Goal: Task Accomplishment & Management: Manage account settings

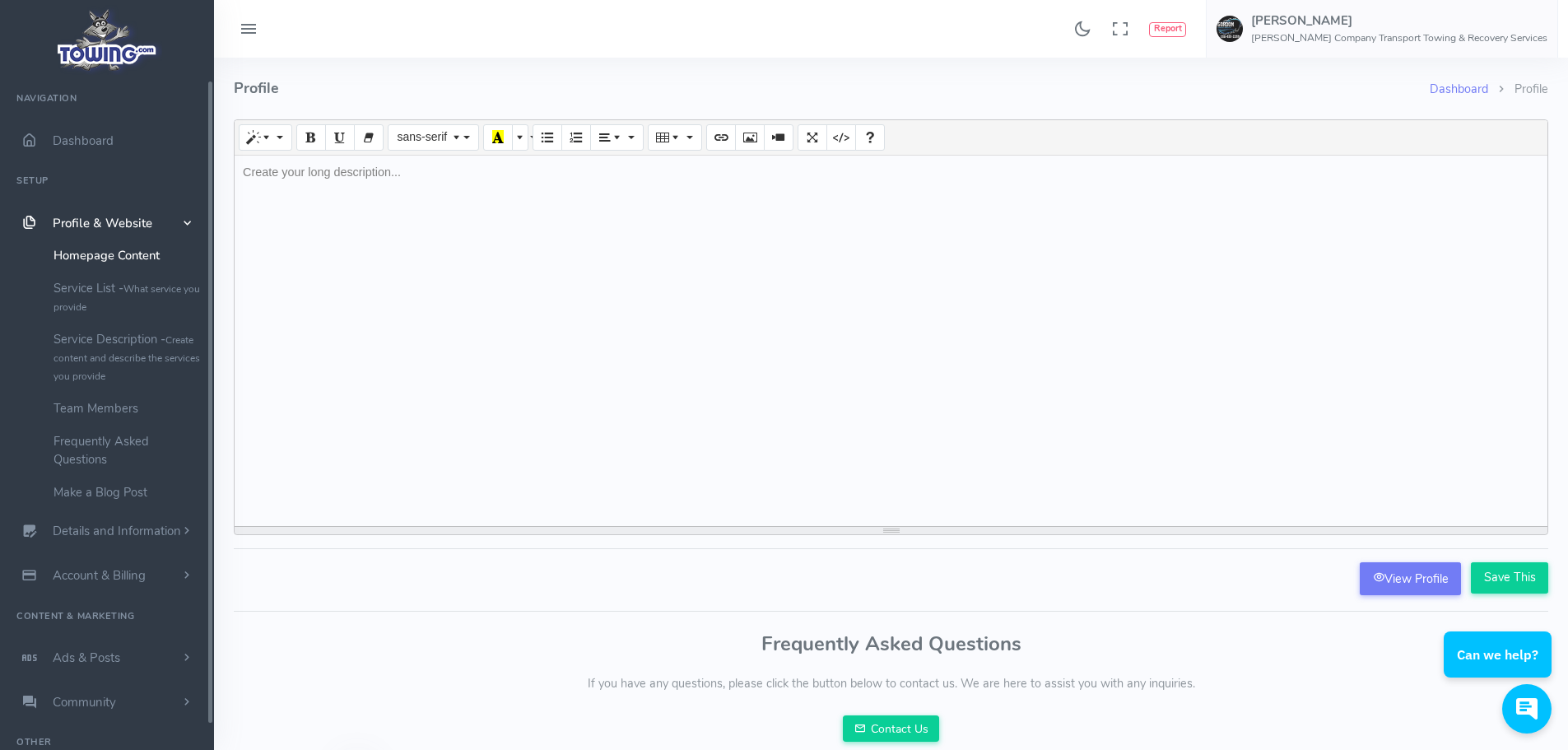
click at [111, 219] on span "Profile & Website" at bounding box center [102, 223] width 99 height 17
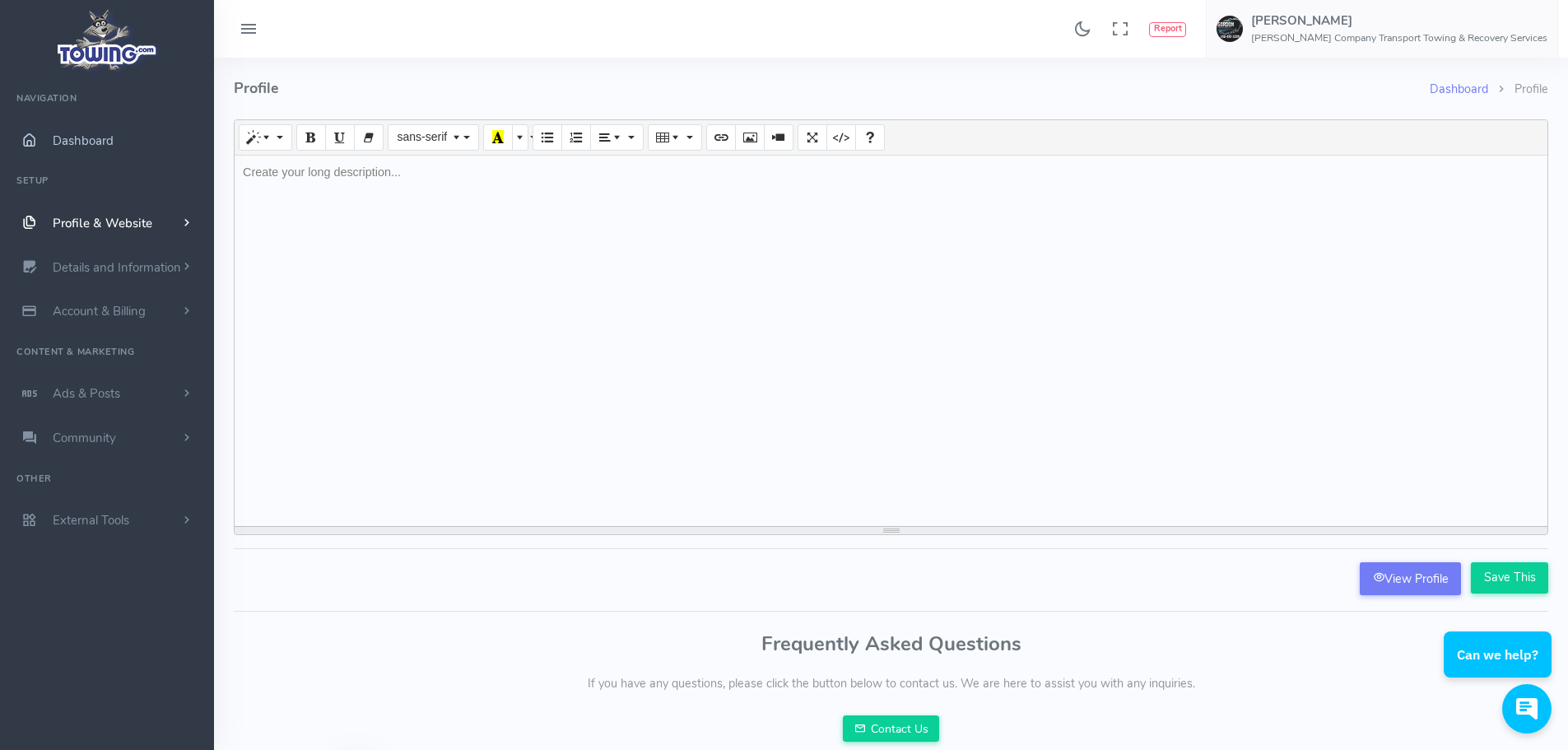
click at [81, 141] on span "Dashboard" at bounding box center [83, 141] width 61 height 17
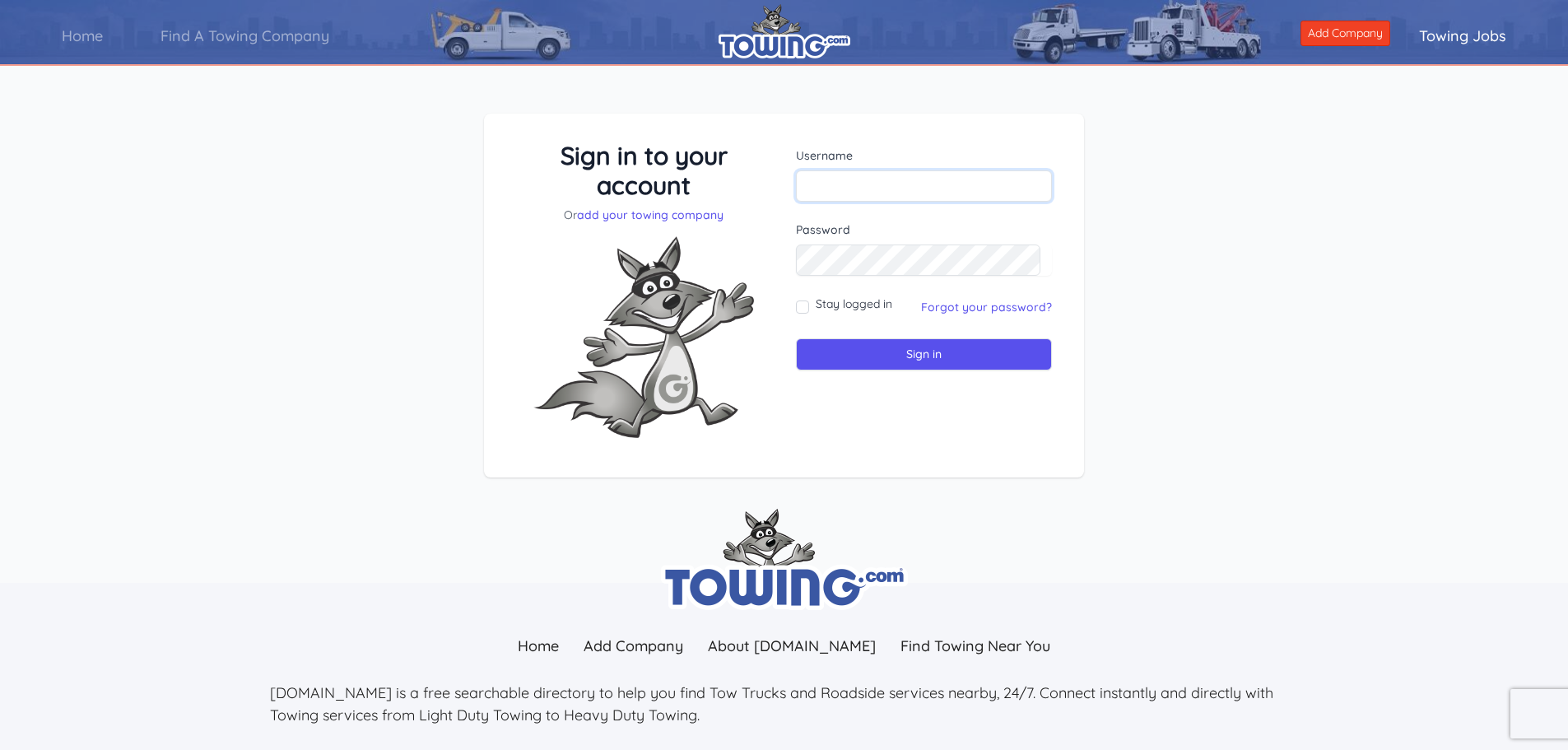
click at [873, 185] on input "text" at bounding box center [924, 186] width 256 height 31
click at [834, 192] on input "text" at bounding box center [924, 186] width 256 height 31
type input "logisticsgordoncomptowing@gmail.com"
click at [796, 338] on input "Sign in" at bounding box center [924, 354] width 256 height 32
click at [801, 305] on input "Stay logged in" at bounding box center [802, 307] width 13 height 13
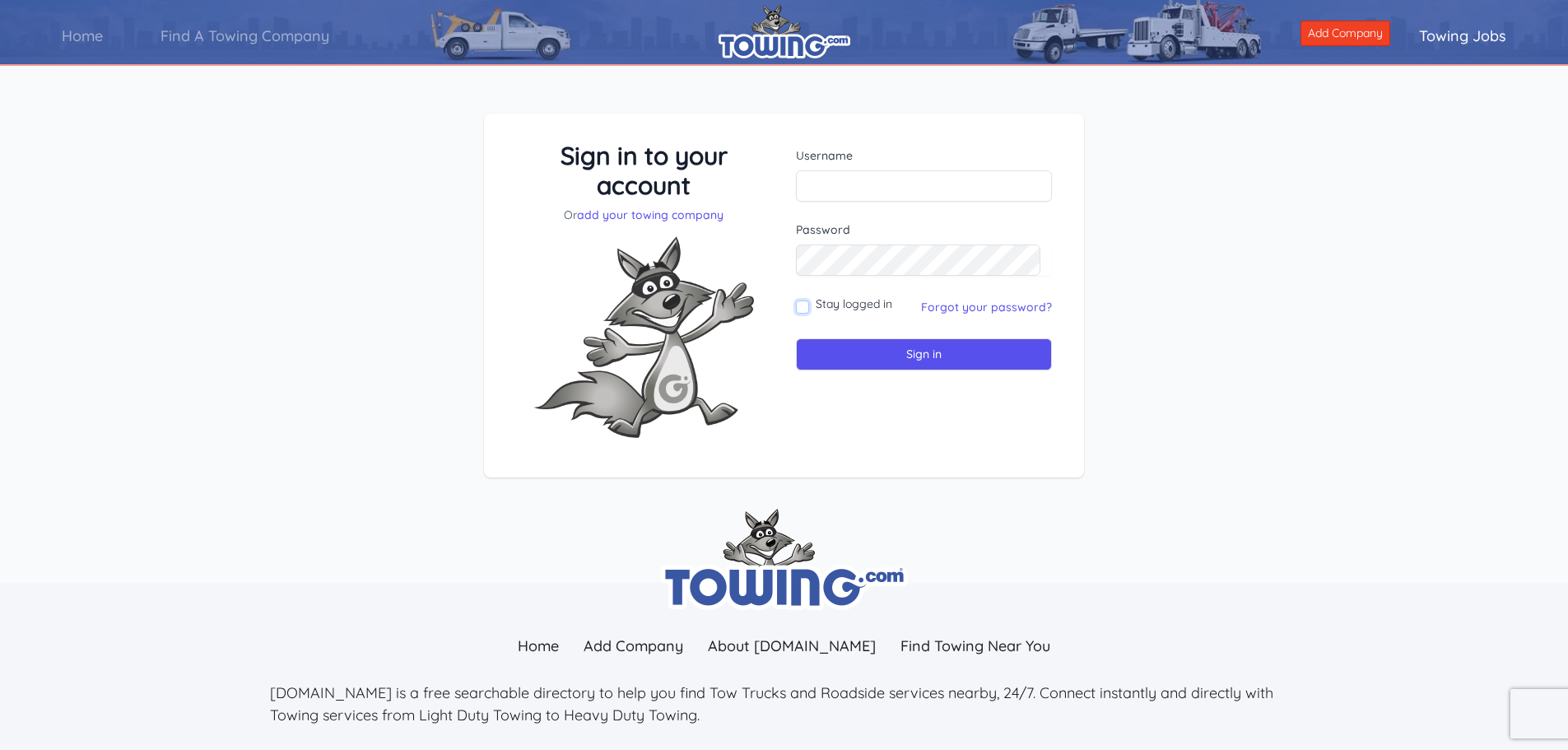
checkbox input "true"
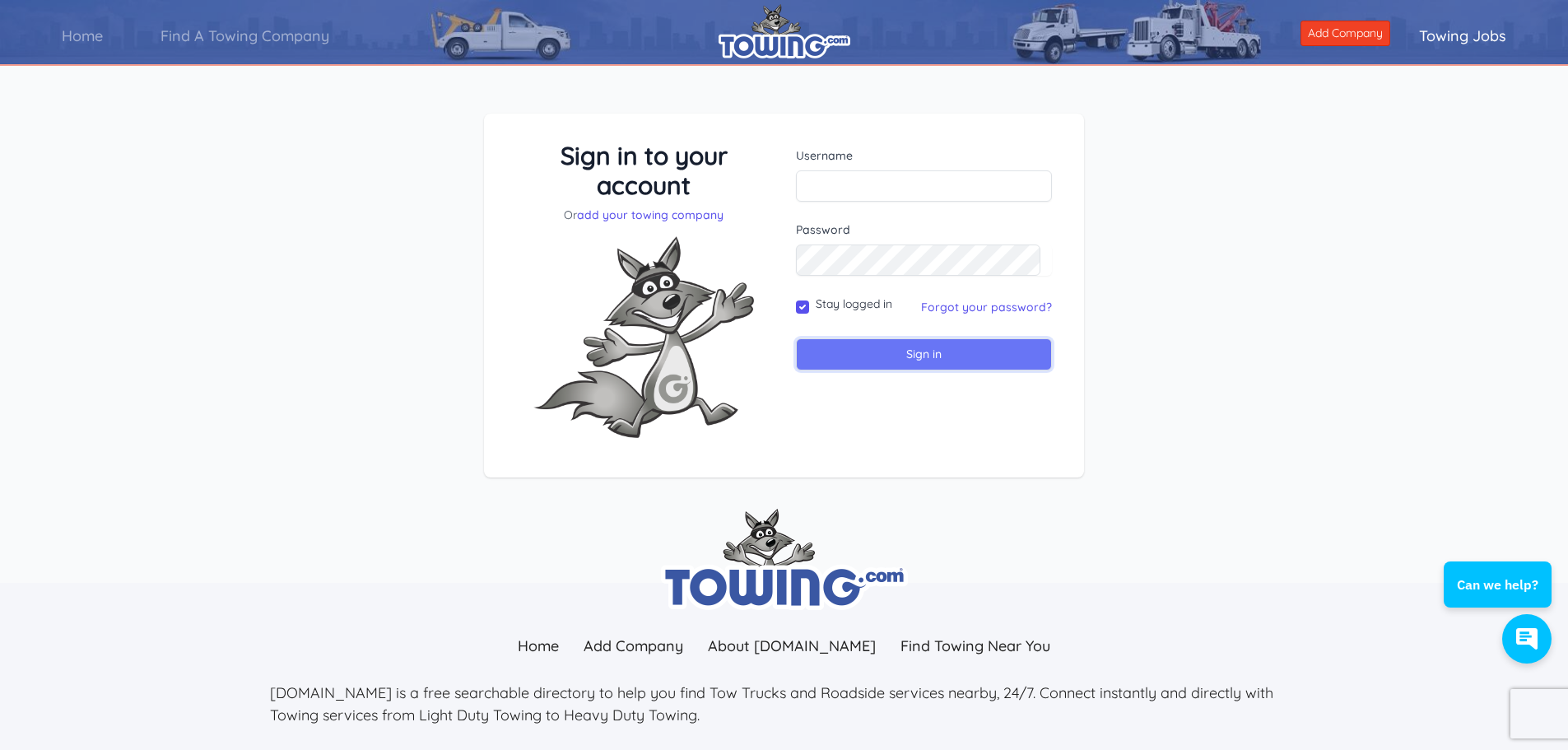
click at [913, 355] on input "Sign in" at bounding box center [924, 354] width 256 height 32
click at [838, 187] on input "text" at bounding box center [924, 186] width 256 height 31
type input "logisticsgordoncomptowing@gmail.com"
click at [800, 299] on div "Stay logged in" at bounding box center [844, 307] width 97 height 23
click at [806, 313] on input "Stay logged in" at bounding box center [802, 307] width 13 height 13
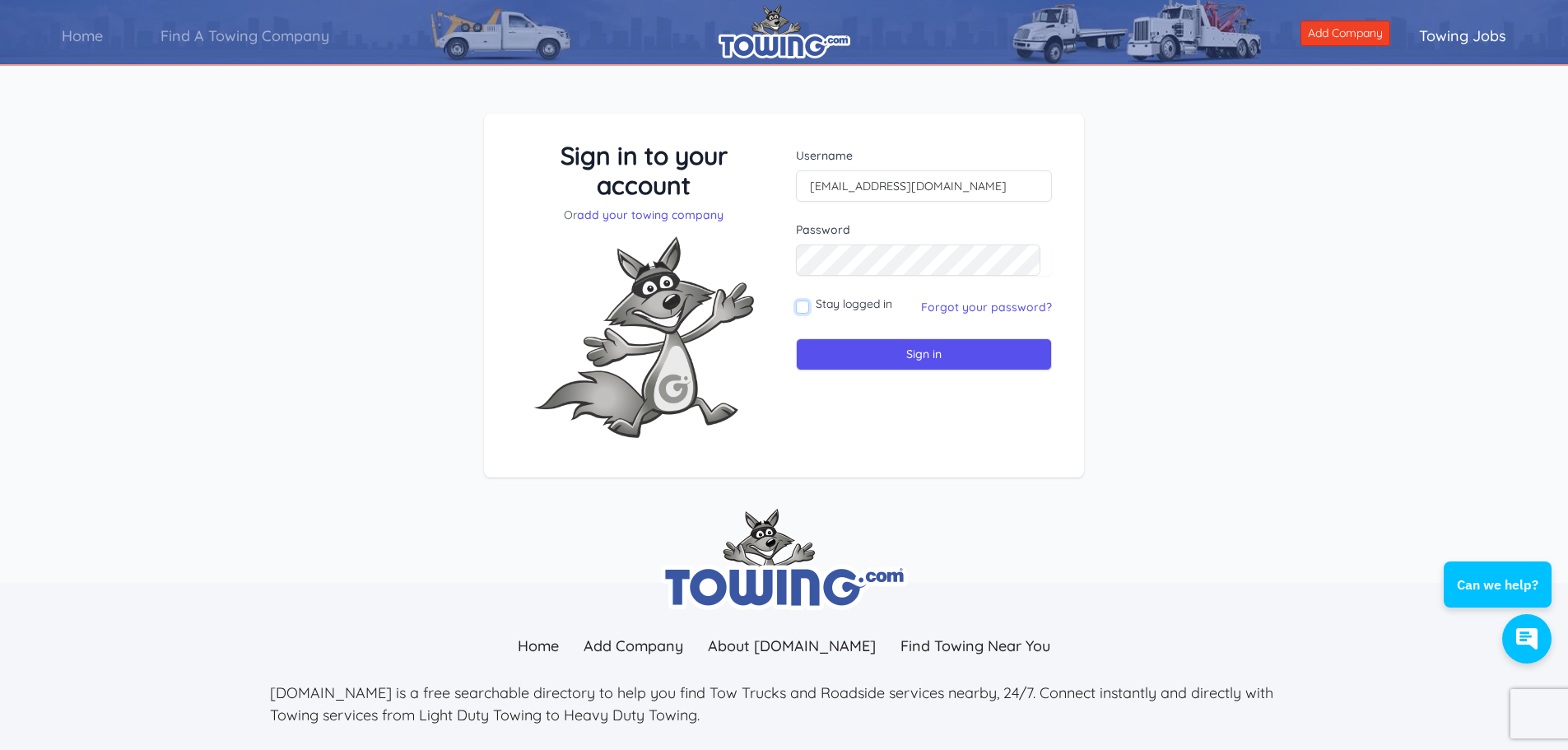
checkbox input "true"
click at [846, 341] on input "Sign in" at bounding box center [924, 354] width 256 height 32
click at [861, 185] on input "text" at bounding box center [924, 186] width 256 height 31
type input "c"
type input "gordoncommercial19@gmail.com"
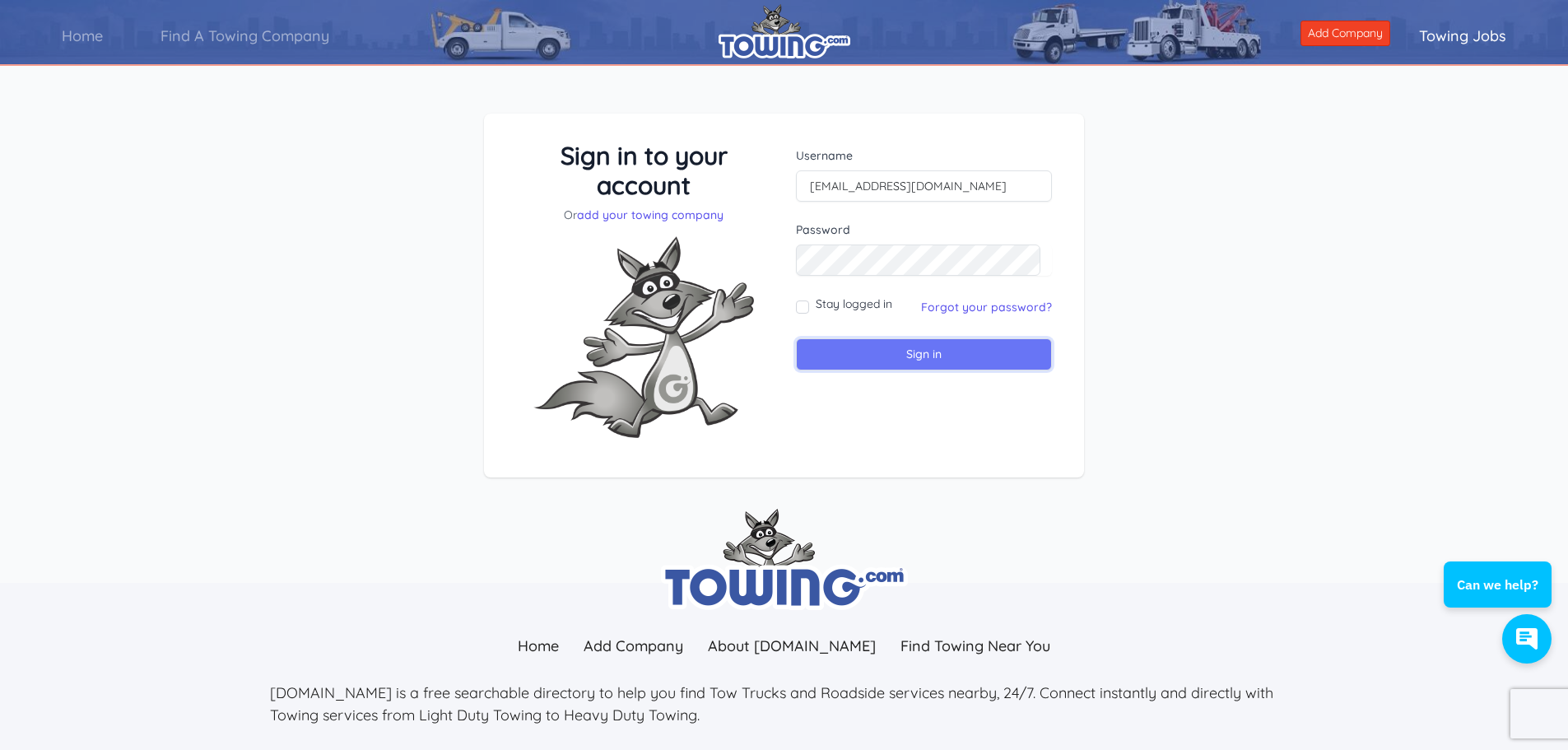
click at [877, 351] on input "Sign in" at bounding box center [924, 354] width 256 height 32
click at [1472, 583] on div "Can we help?" at bounding box center [1497, 584] width 81 height 19
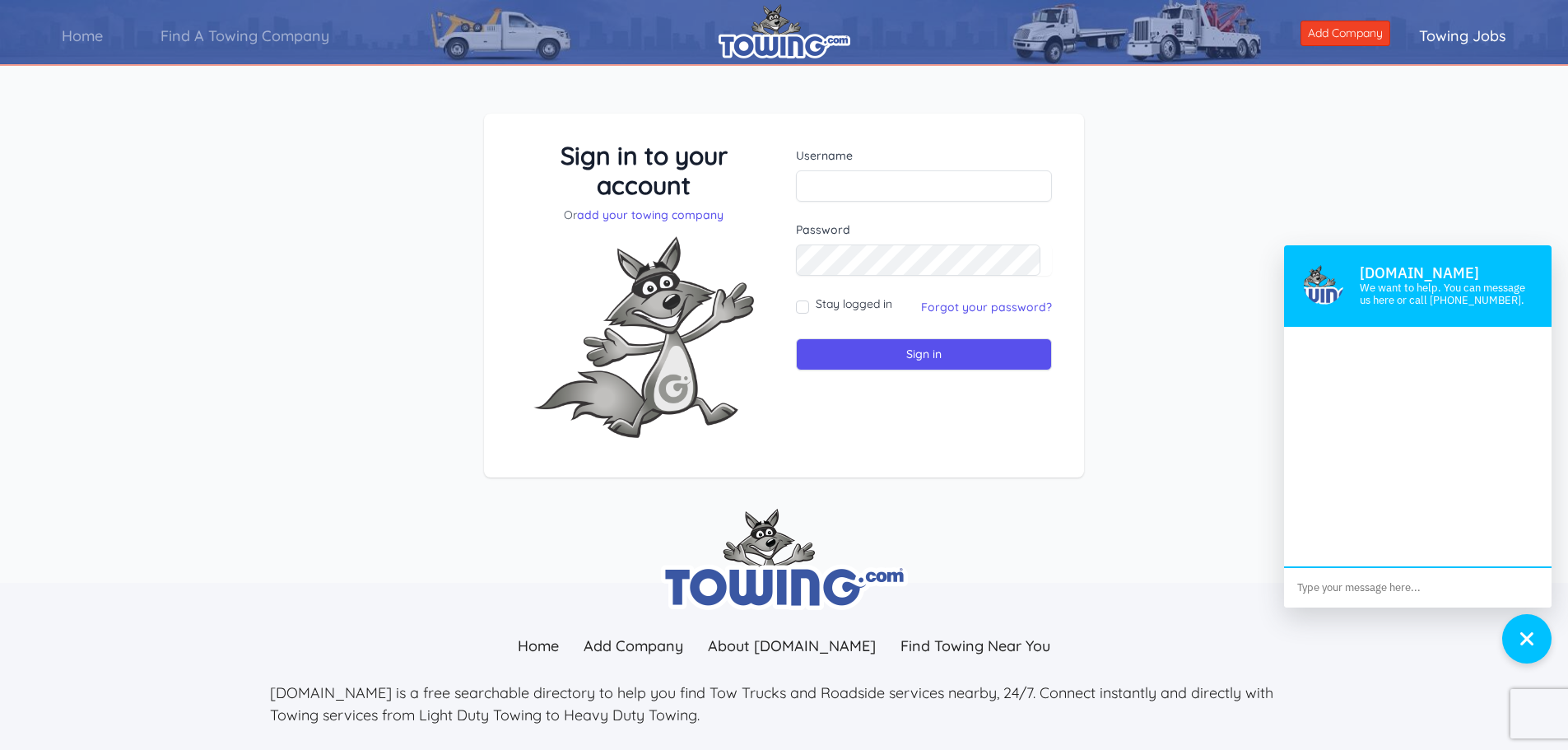
click at [1425, 582] on textarea at bounding box center [1418, 587] width 267 height 40
type textarea "forgot my username"
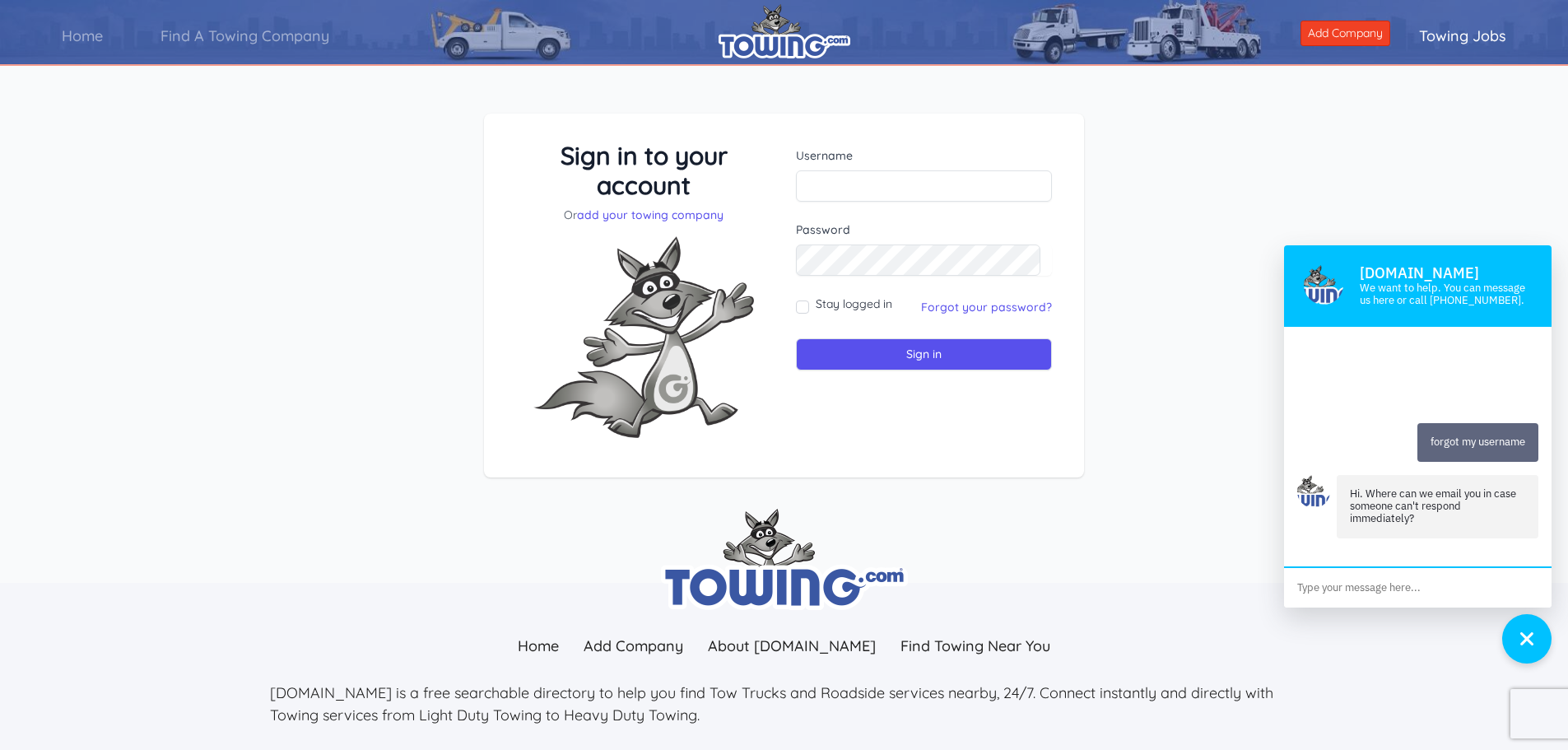
scroll to position [38, 0]
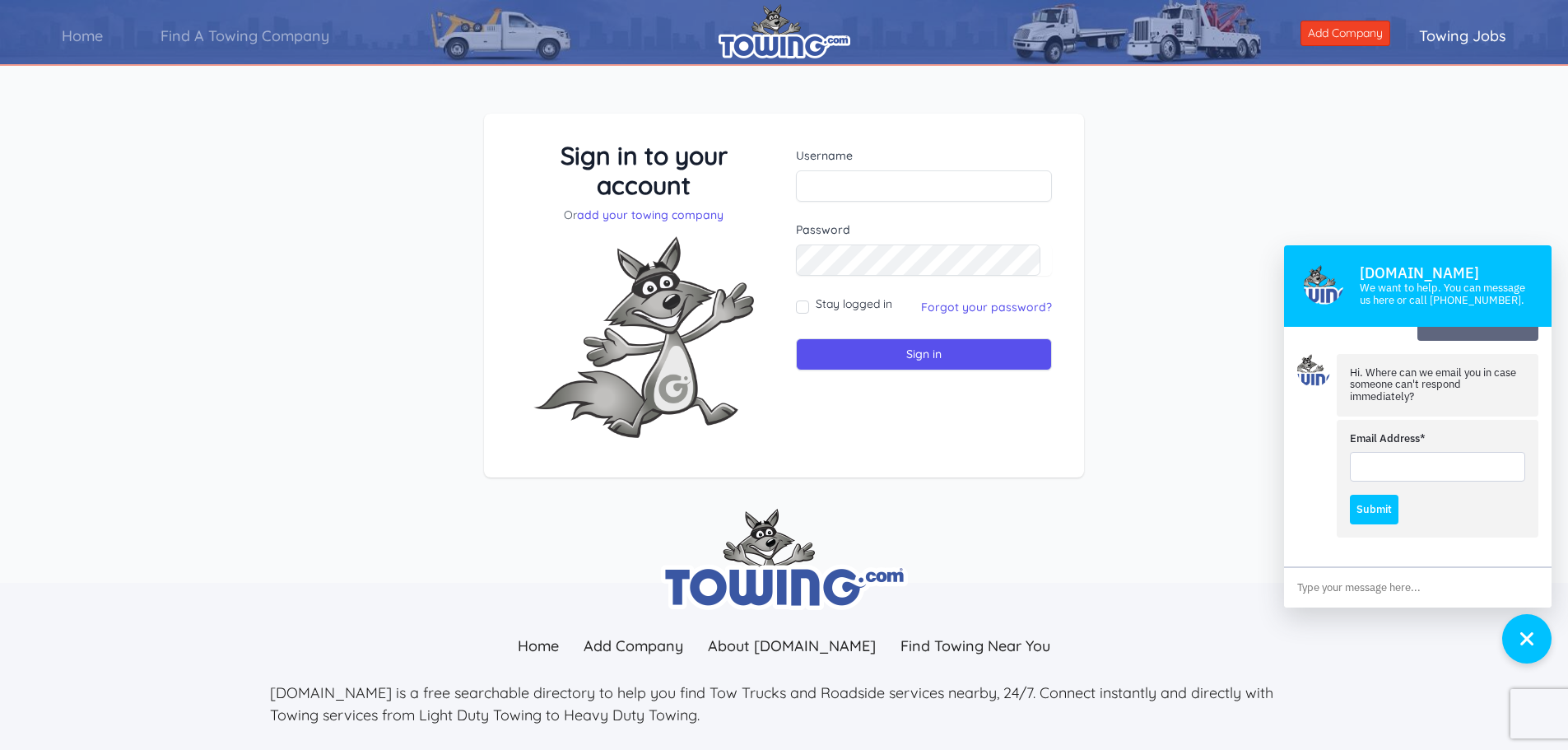
click at [1437, 475] on input "Email Address*" at bounding box center [1437, 467] width 175 height 29
type input "[EMAIL_ADDRESS][DOMAIN_NAME]"
click at [1365, 509] on button "Submit" at bounding box center [1374, 510] width 49 height 29
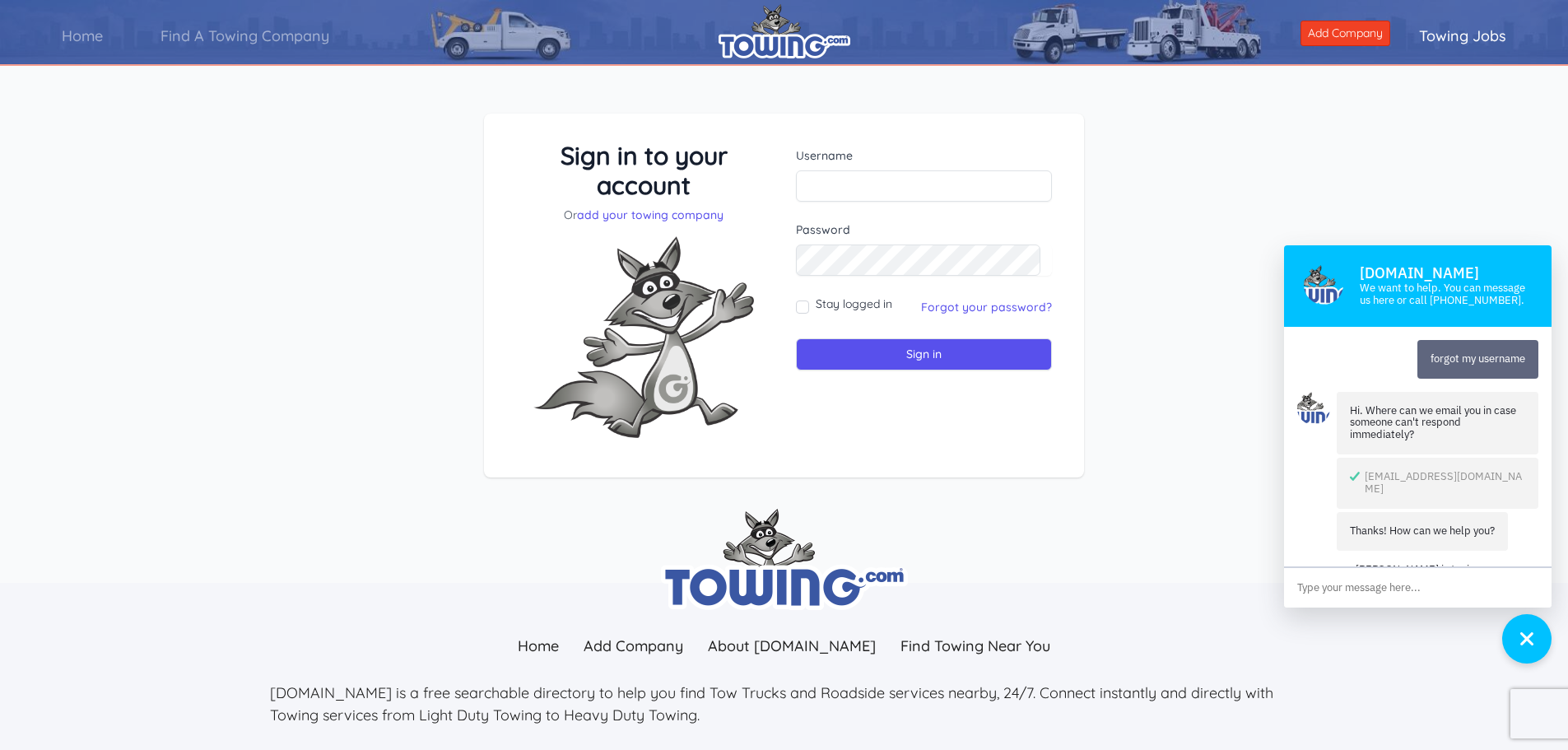
scroll to position [16, 0]
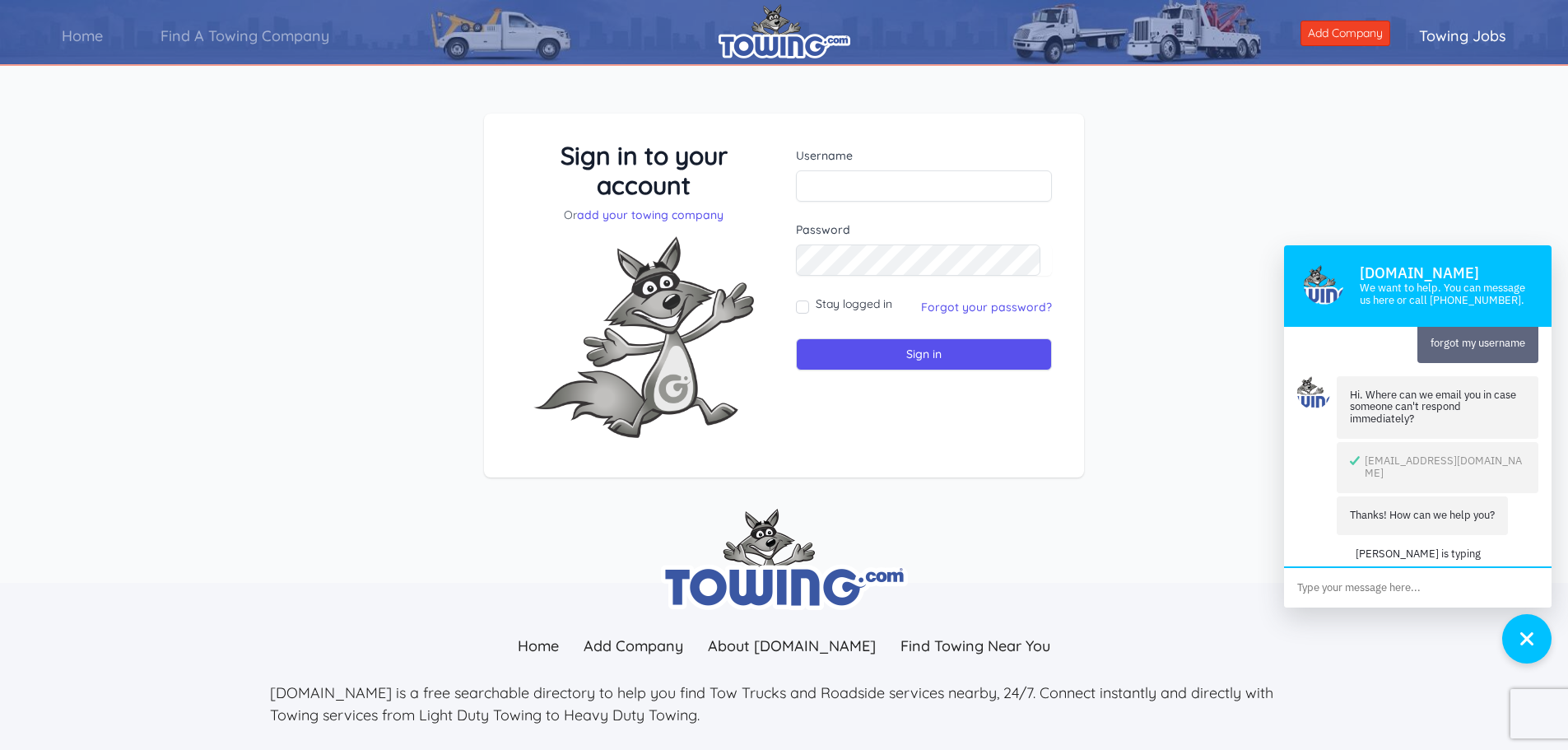
click at [1373, 592] on textarea at bounding box center [1418, 587] width 267 height 40
type textarea "I cant remember the username I used during set up"
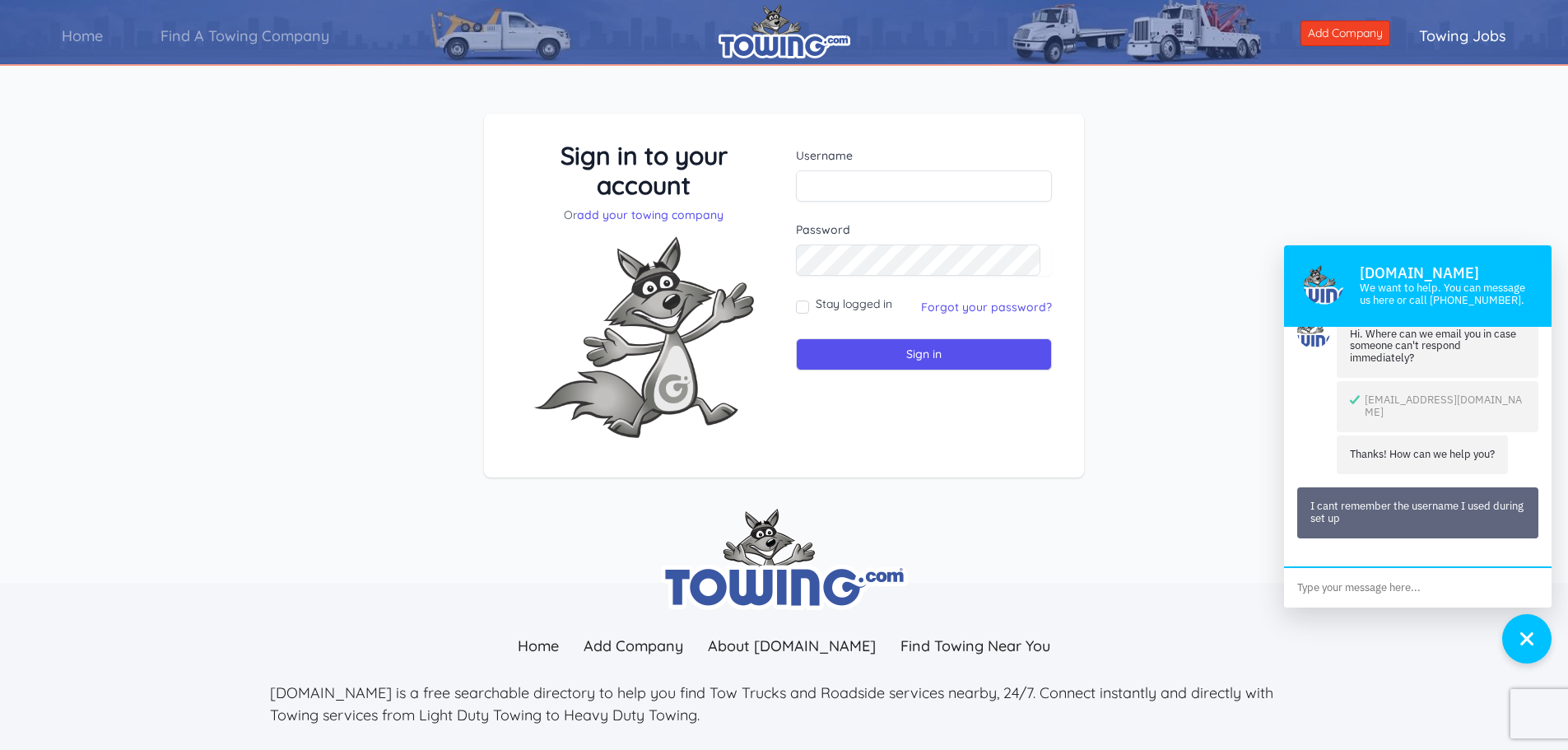
scroll to position [76, 0]
click at [1422, 564] on div at bounding box center [1418, 560] width 241 height 17
click at [1410, 583] on textarea at bounding box center [1418, 587] width 267 height 40
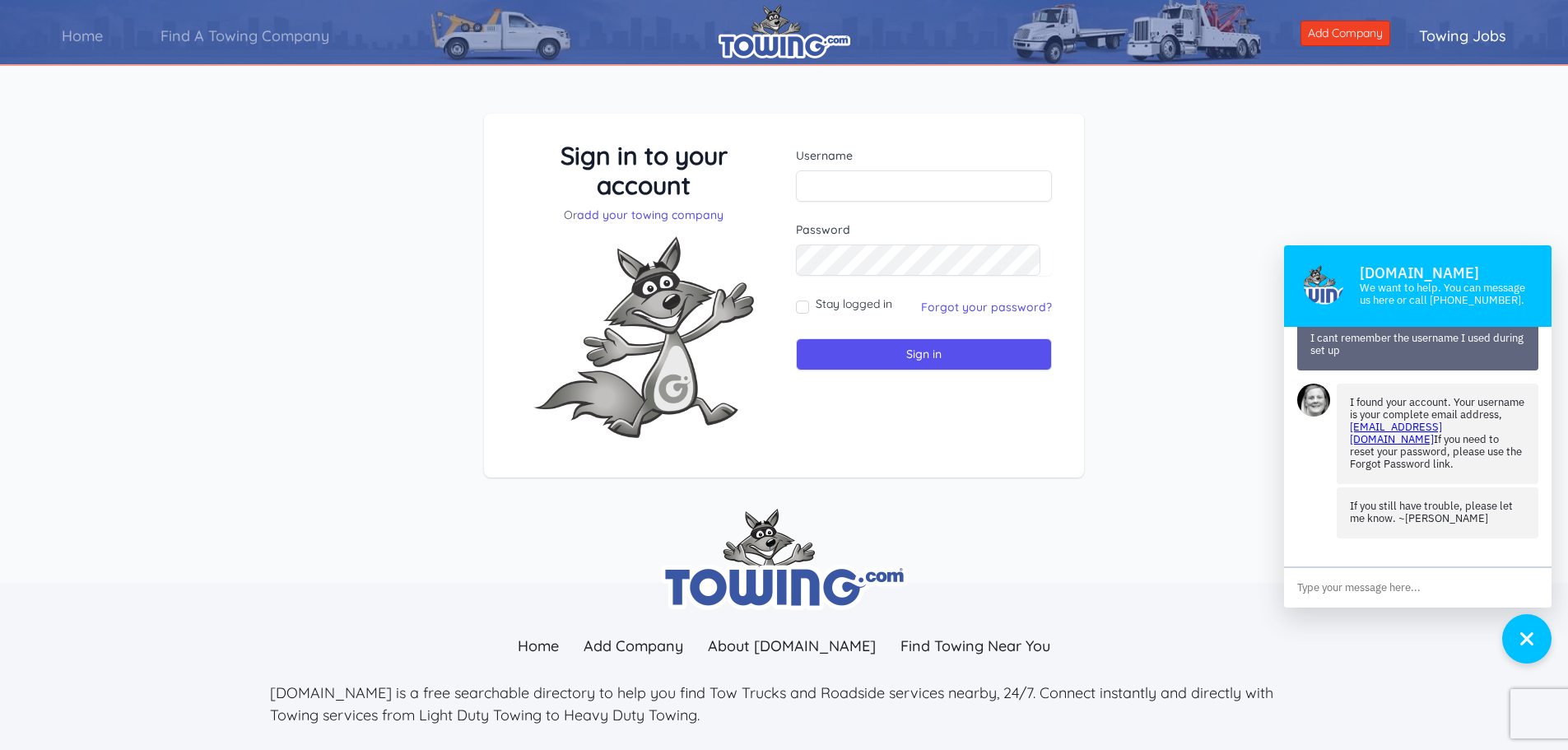
drag, startPoint x: 1395, startPoint y: 440, endPoint x: 1340, endPoint y: 432, distance: 55.6
click at [1340, 432] on div "I found your account. Your username is your complete email address, [EMAIL_ADDR…" at bounding box center [1437, 433] width 202 height 100
copy link "[EMAIL_ADDRESS][DOMAIN_NAME]"
click at [902, 181] on input "text" at bounding box center [924, 186] width 256 height 31
paste input "[EMAIL_ADDRESS][DOMAIN_NAME]"
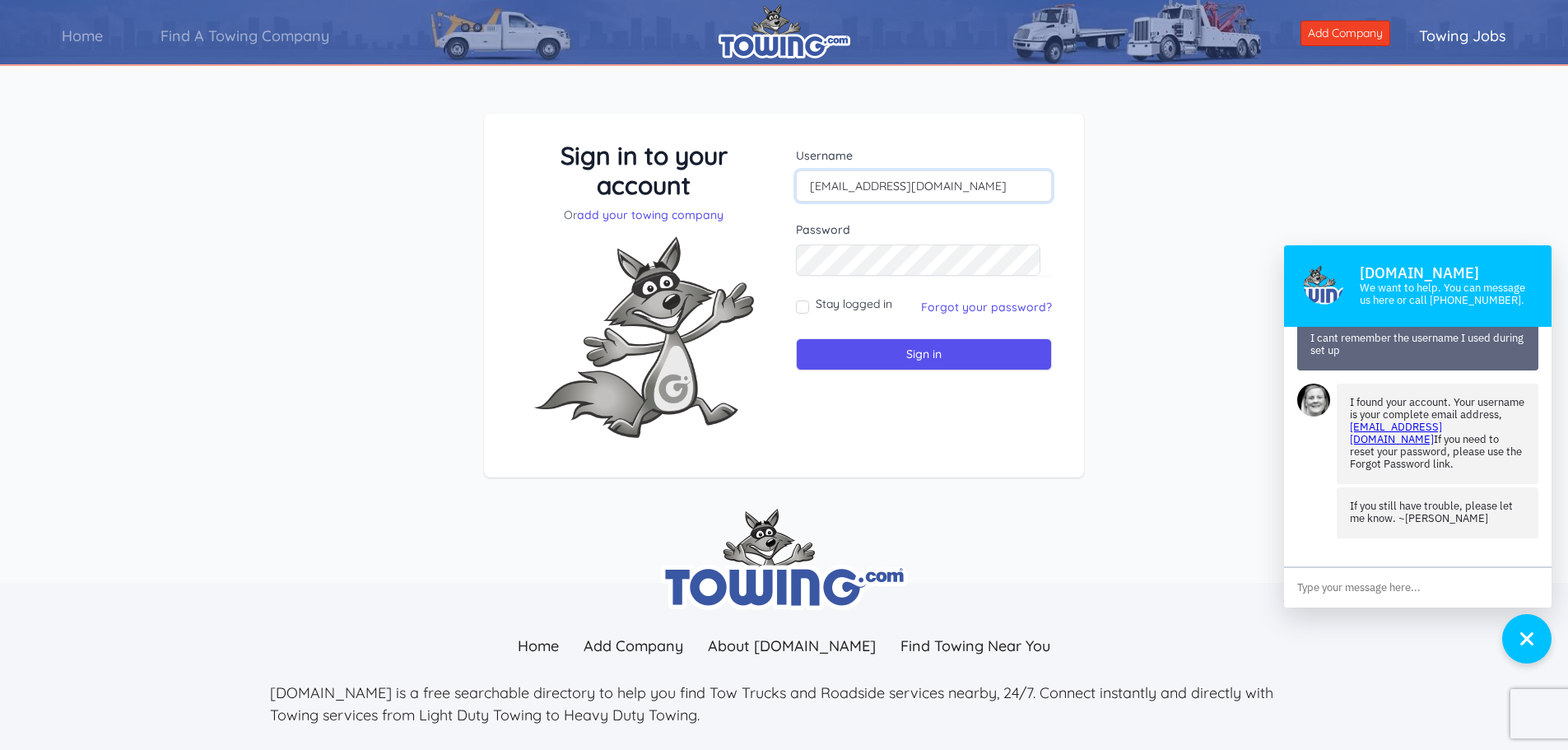
paste input "[EMAIL_ADDRESS][DOMAIN_NAME]"
type input "logisticsgordoncomptransport@[EMAIL_ADDRESS][DOMAIN_NAME]"
click at [696, 204] on div "Sign in to your account Or add your towing company Username logisticsgordoncomp…" at bounding box center [784, 296] width 561 height 311
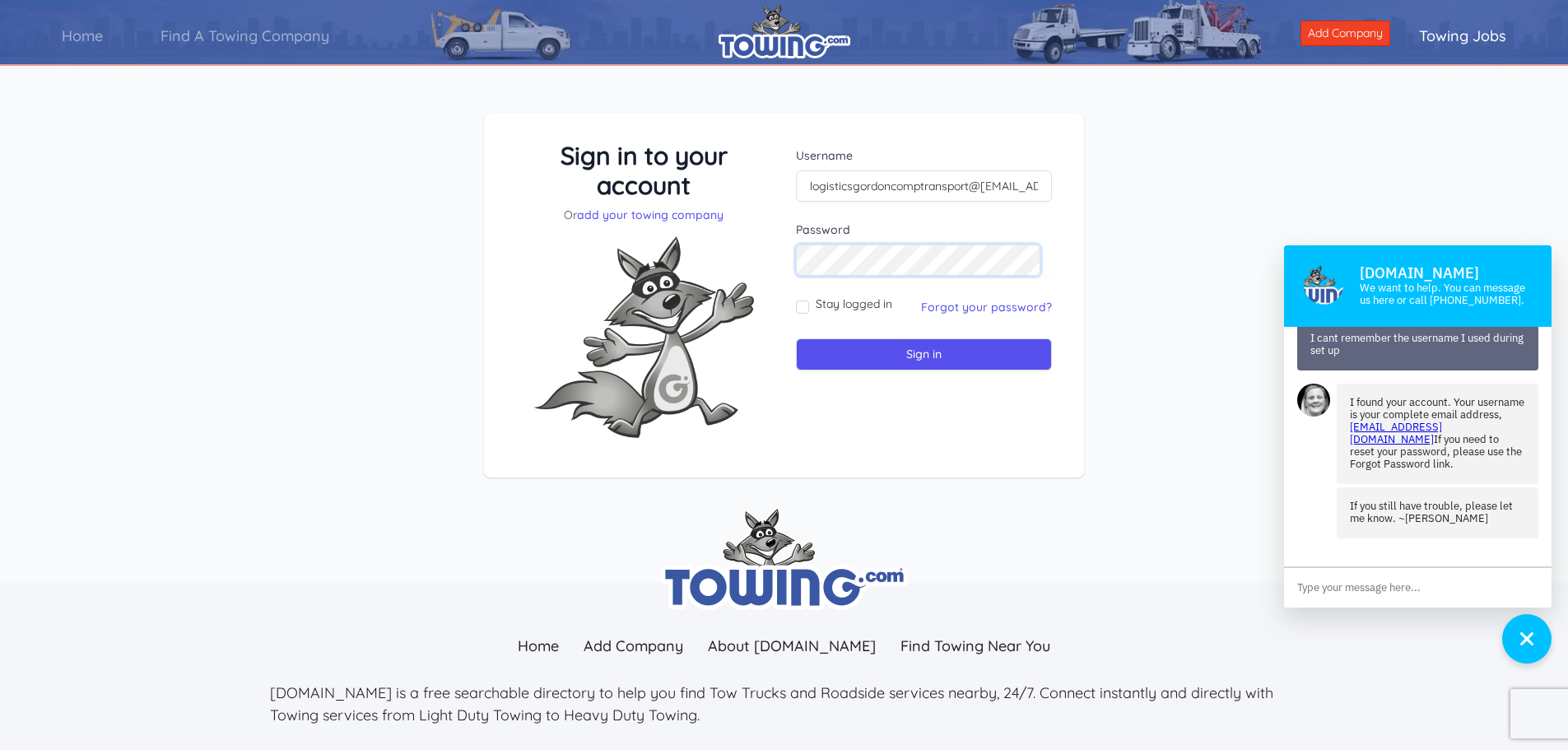
click at [796, 338] on input "Sign in" at bounding box center [924, 354] width 256 height 32
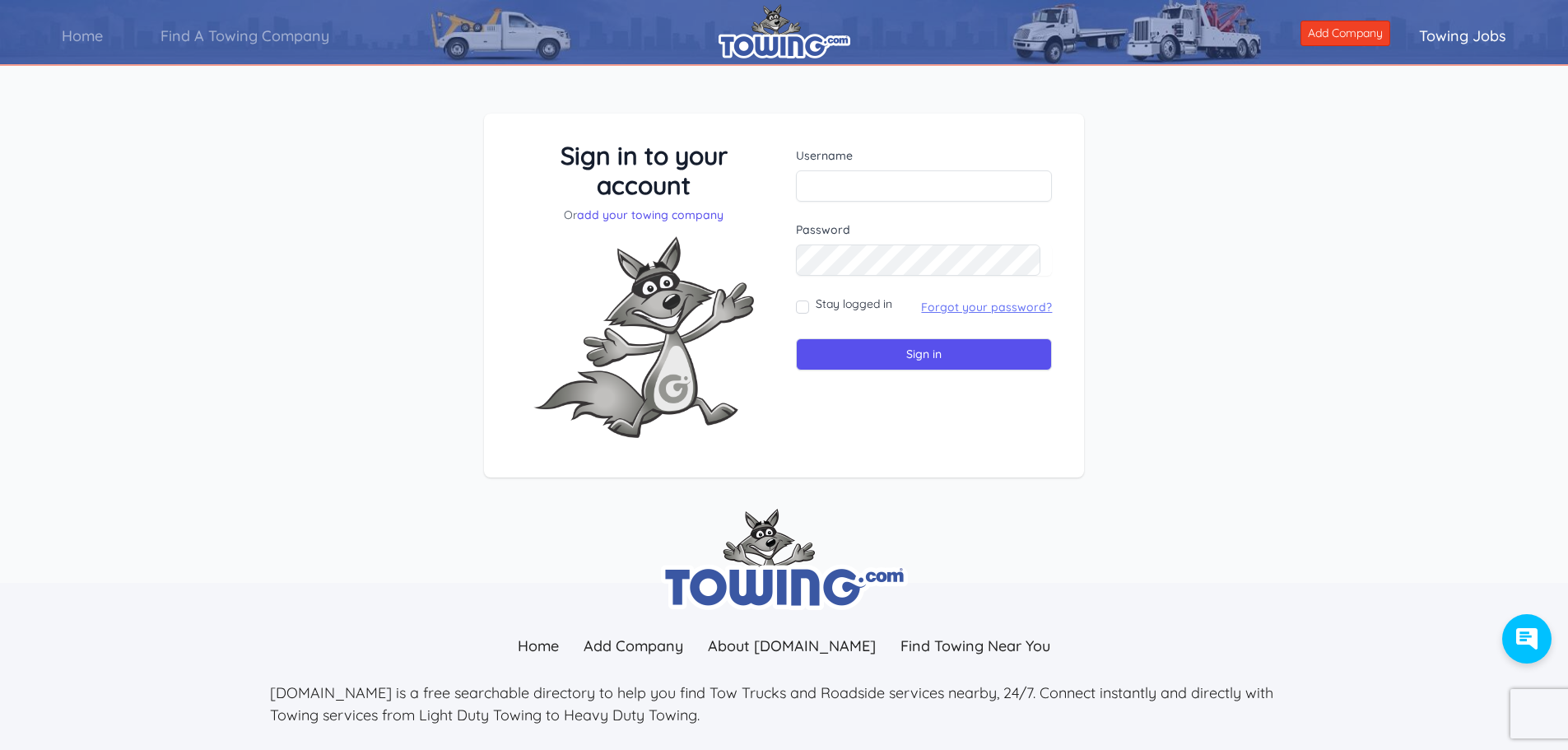
click at [928, 309] on link "Forgot your password?" at bounding box center [987, 307] width 131 height 15
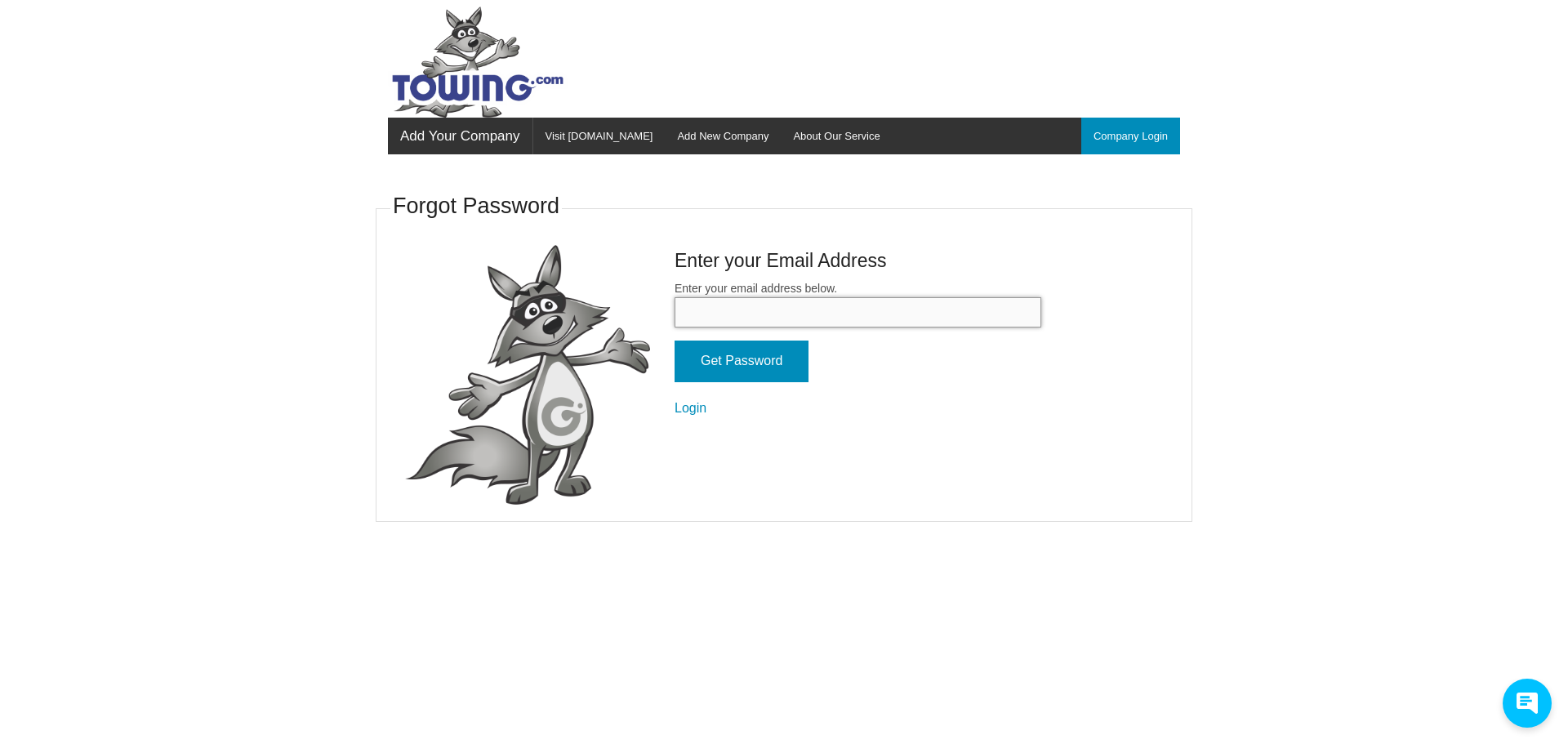
click at [898, 324] on input "Enter your email address below." at bounding box center [858, 312] width 367 height 30
type input "[EMAIL_ADDRESS][DOMAIN_NAME]"
click at [748, 354] on input "Get Password" at bounding box center [741, 362] width 134 height 42
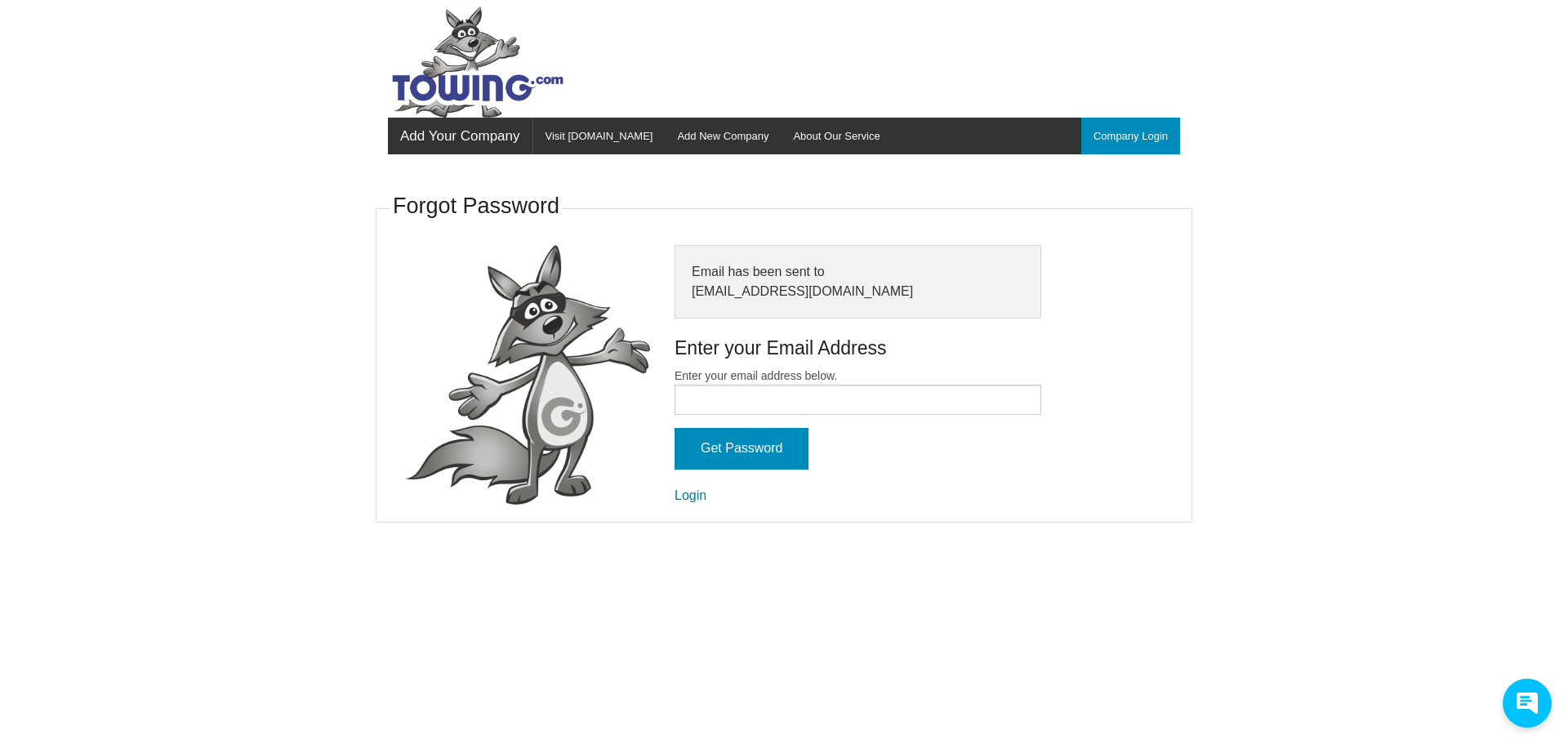
click at [687, 501] on link "Login" at bounding box center [690, 494] width 32 height 14
click at [688, 495] on link "Login" at bounding box center [690, 494] width 32 height 14
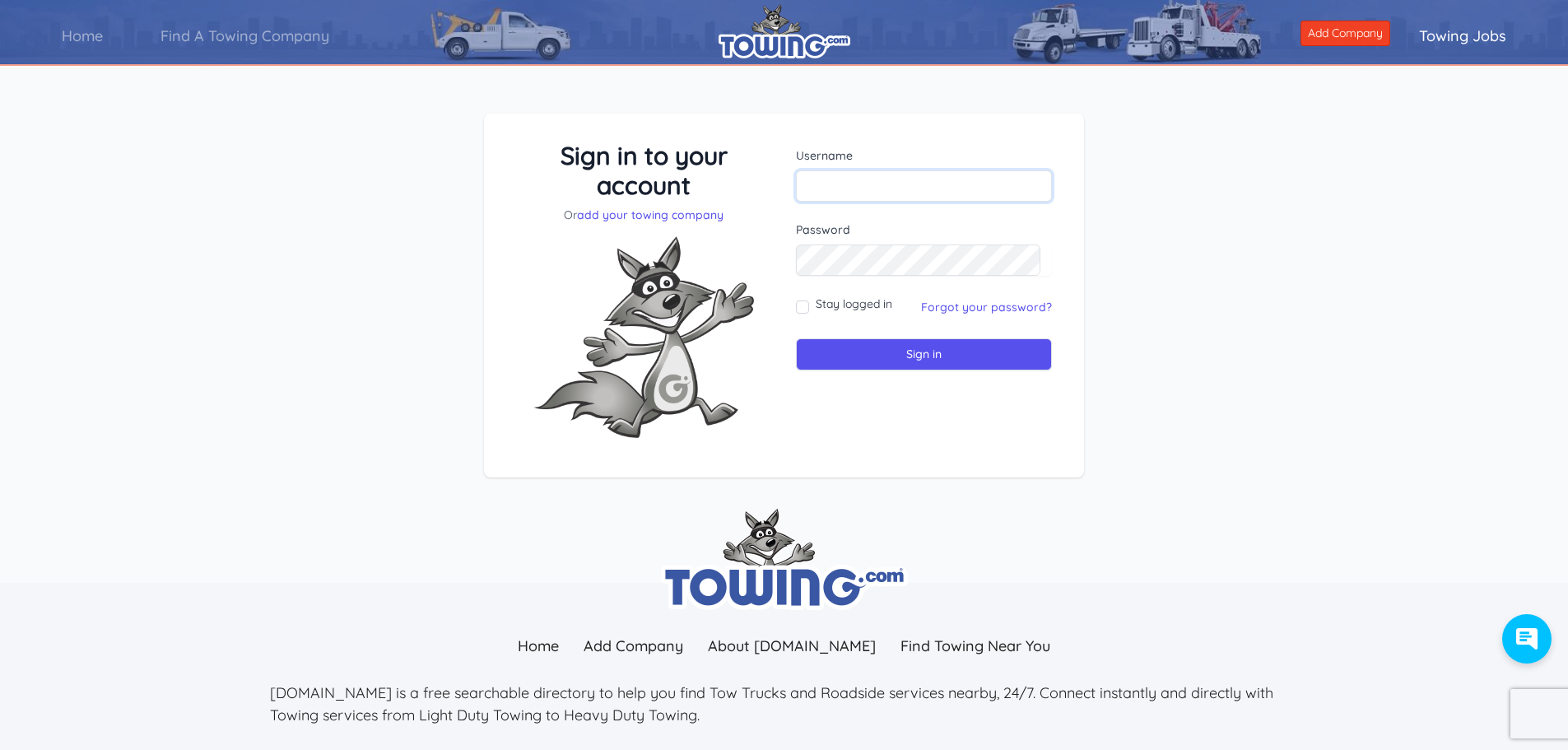
click at [868, 177] on input "text" at bounding box center [924, 186] width 256 height 31
click at [1024, 191] on input "logisticsgordoncomptransport@gmail.comlogisticsgordoncomptransport@gmail.com" at bounding box center [924, 186] width 256 height 31
type input "logisticsgordoncomptransport@gmail.com"
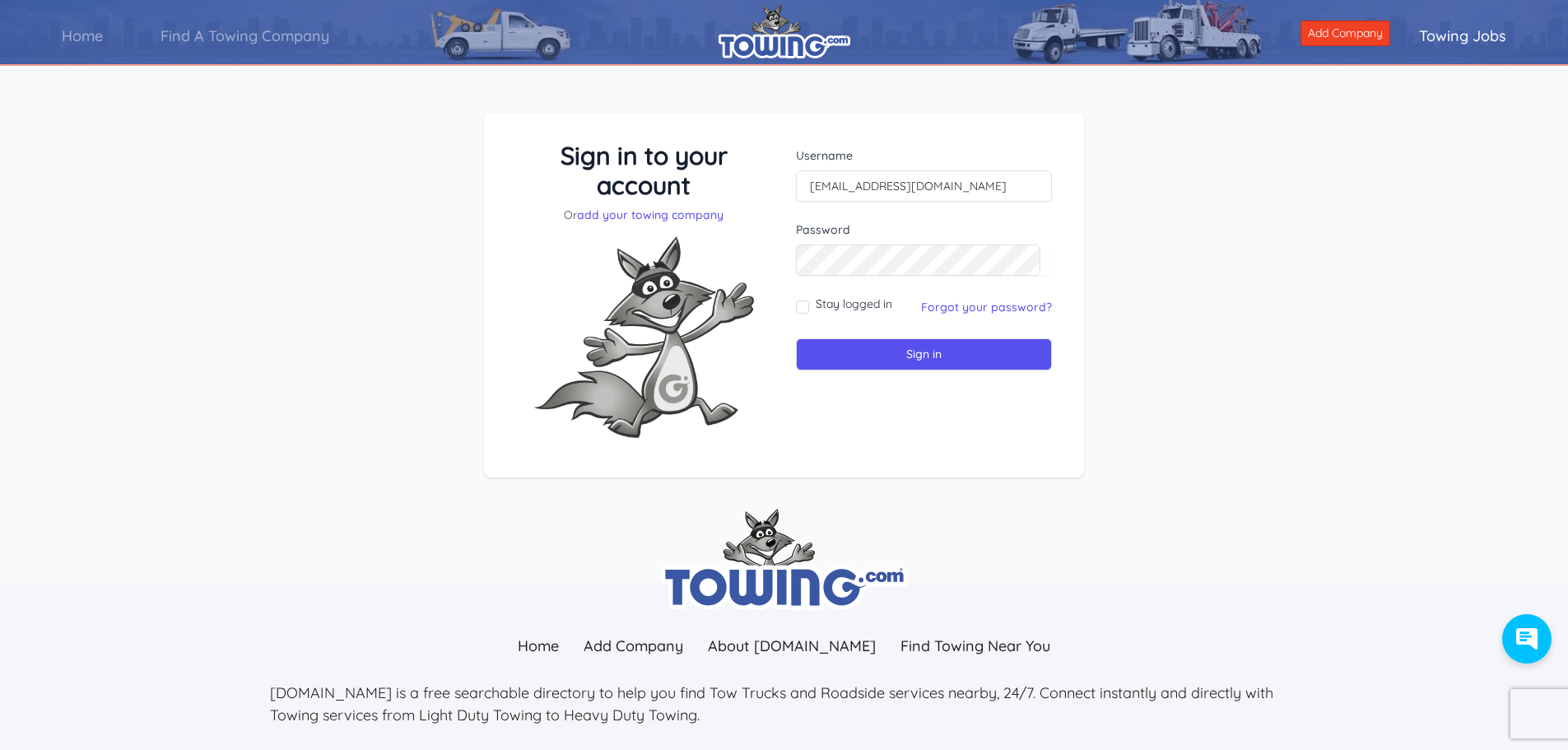
click at [937, 281] on form "Username logisticsgordoncomptransport@gmail.com Password Stay logged in Sign in" at bounding box center [924, 259] width 256 height 223
click at [866, 361] on input "Sign in" at bounding box center [924, 354] width 256 height 32
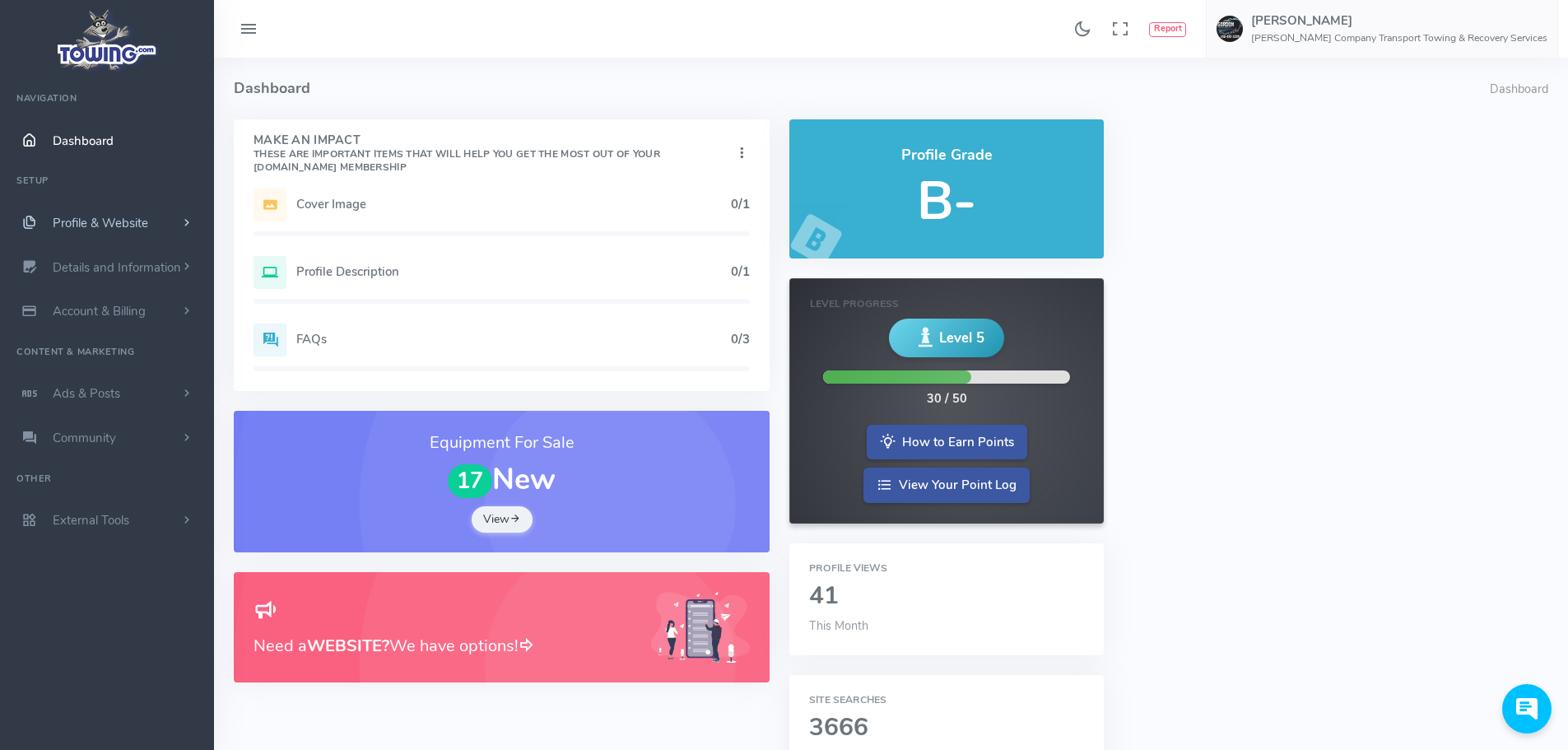
click at [129, 225] on span "Profile & Website" at bounding box center [100, 223] width 96 height 17
click at [933, 239] on div "Profile Grade B-" at bounding box center [946, 189] width 313 height 139
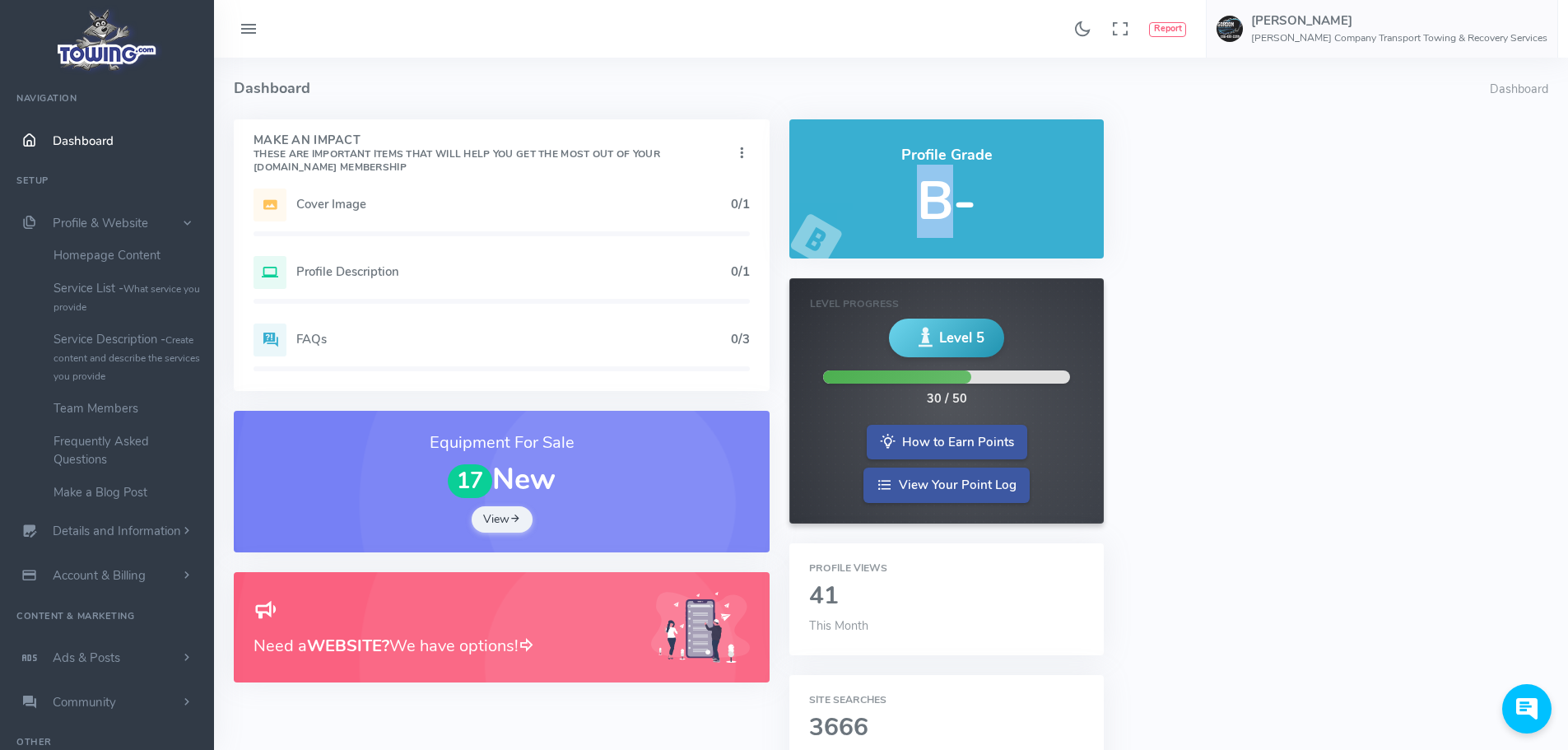
click at [933, 239] on div "Profile Grade B-" at bounding box center [946, 189] width 313 height 139
click at [139, 254] on link "Homepage Content" at bounding box center [128, 255] width 173 height 33
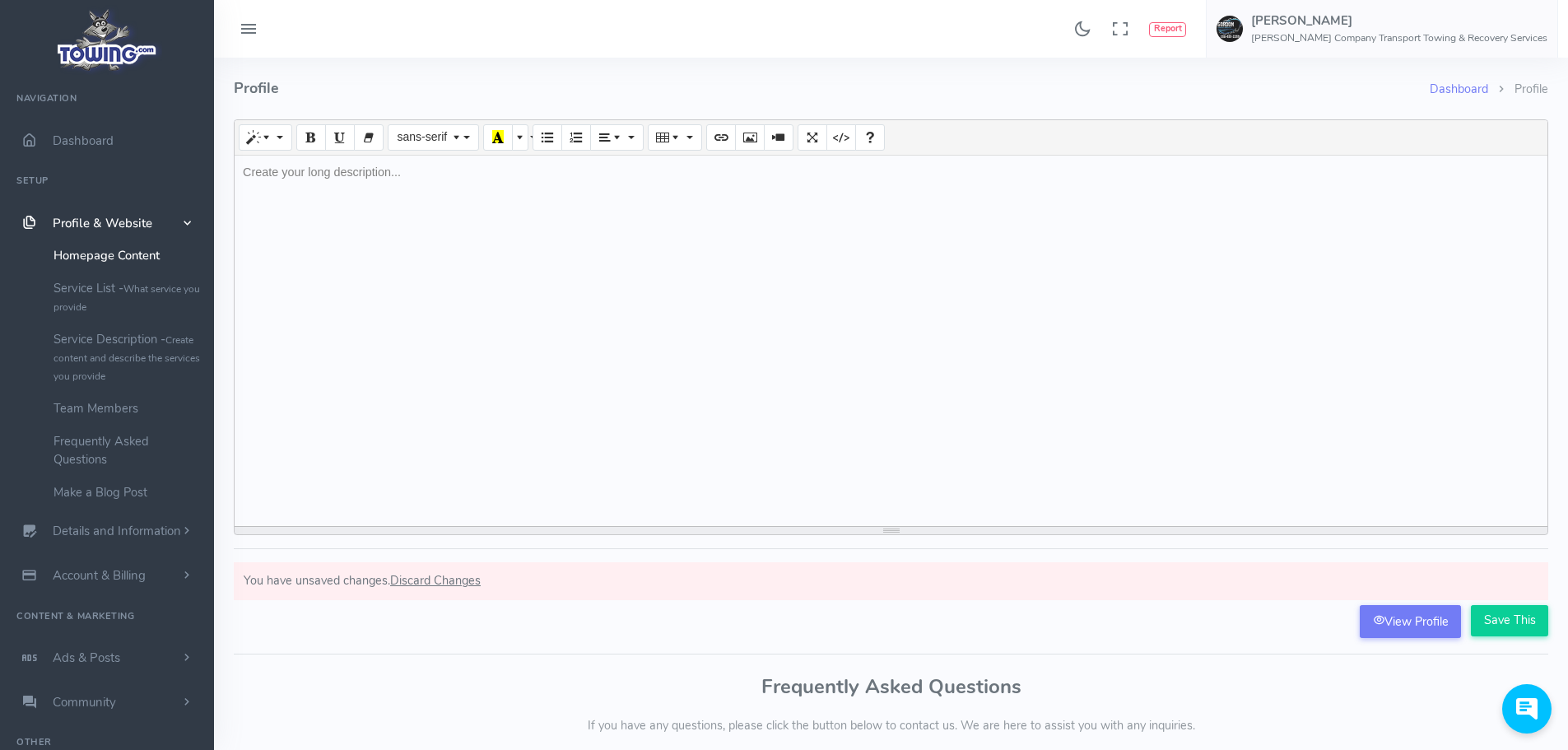
click at [428, 224] on div at bounding box center [891, 341] width 1313 height 370
click at [394, 221] on div at bounding box center [891, 341] width 1313 height 370
click at [1109, 175] on div "We are a 24/7 Towing and recovery company that offers a variety of services suc…" at bounding box center [891, 341] width 1313 height 370
click at [1220, 174] on div "We are a 24/7 Towing and recovery company that offers a variety of services suc…" at bounding box center [891, 341] width 1313 height 370
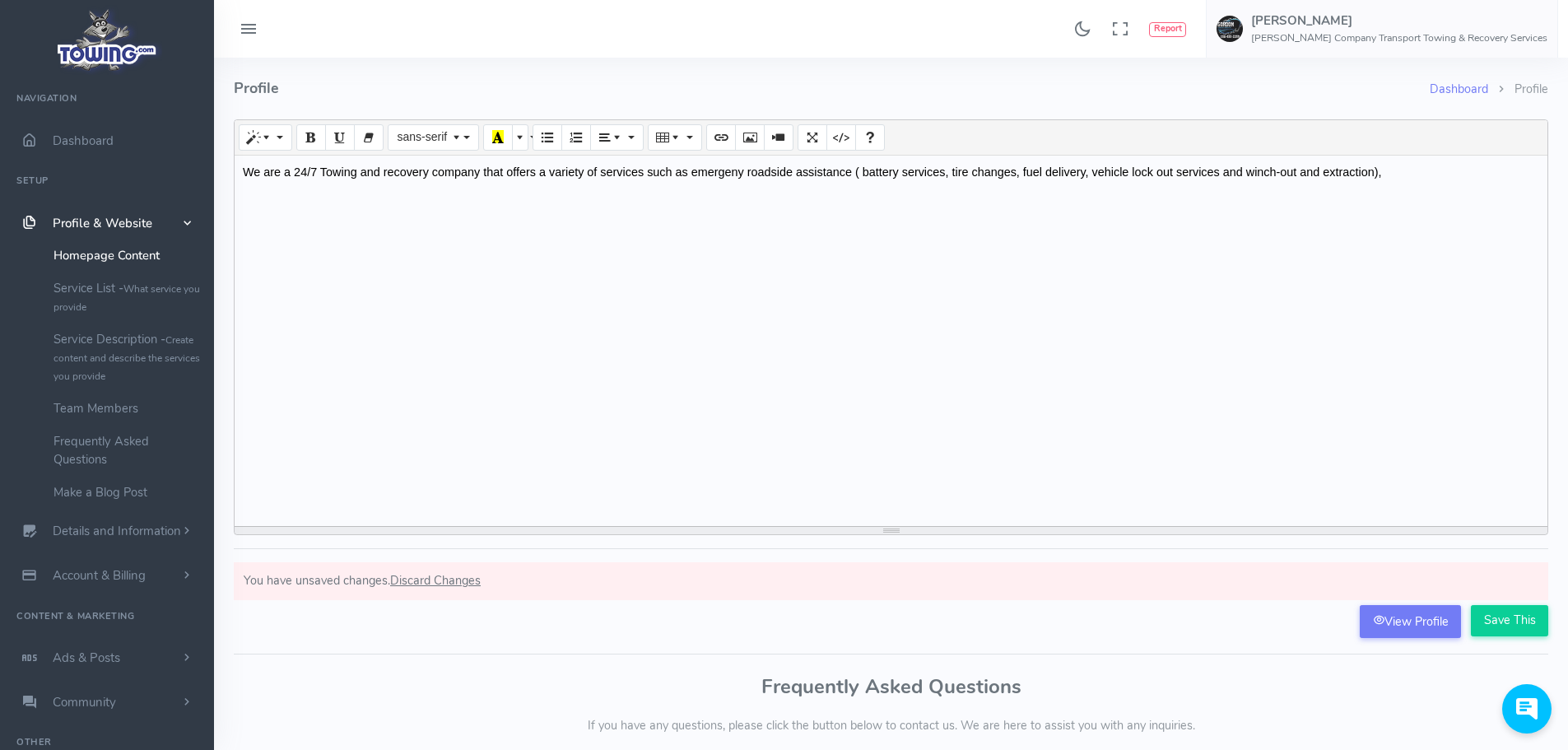
click at [1403, 179] on div "We are a 24/7 Towing and recovery company that offers a variety of services suc…" at bounding box center [891, 341] width 1313 height 370
drag, startPoint x: 711, startPoint y: 169, endPoint x: 738, endPoint y: 170, distance: 27.0
click at [738, 170] on div "We are a 24/7 Towing and recovery company that offers a variety of services suc…" at bounding box center [891, 341] width 1313 height 370
drag, startPoint x: 691, startPoint y: 173, endPoint x: 857, endPoint y: 175, distance: 166.0
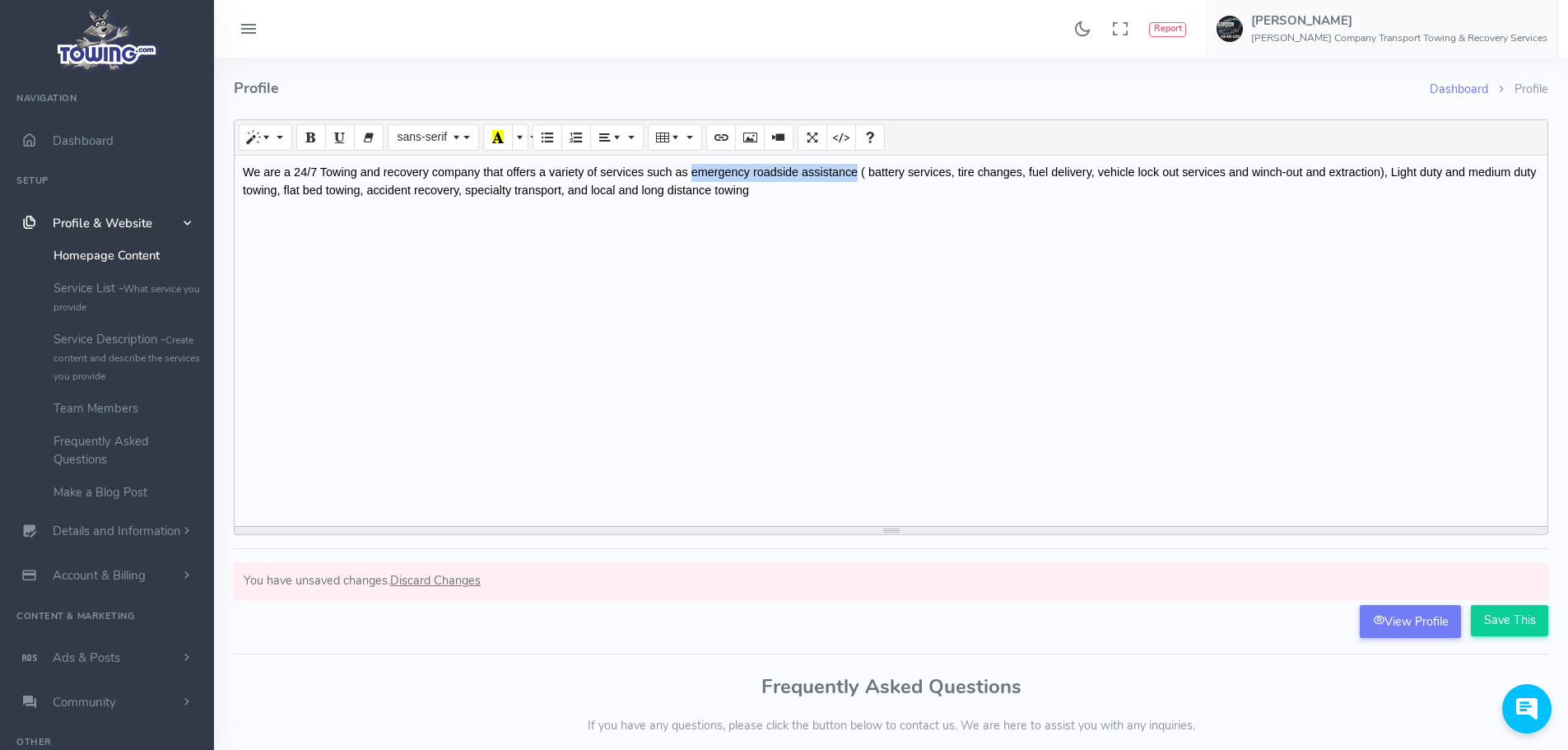
click at [857, 175] on div "We are a 24/7 Towing and recovery company that offers a variety of services suc…" at bounding box center [891, 341] width 1313 height 370
click at [310, 134] on icon "Bold (CTRL+B)" at bounding box center [310, 136] width 12 height 13
click at [1403, 170] on div "We are a 24/7 Towing and recovery company that offers a variety of services suc…" at bounding box center [891, 341] width 1313 height 370
click at [1452, 174] on div "We are a 24/7 Towing and recovery company that offers a variety of services suc…" at bounding box center [891, 341] width 1313 height 370
click at [289, 193] on div "We are a 24/7 Towing and recovery company that offers a variety of services suc…" at bounding box center [891, 341] width 1313 height 370
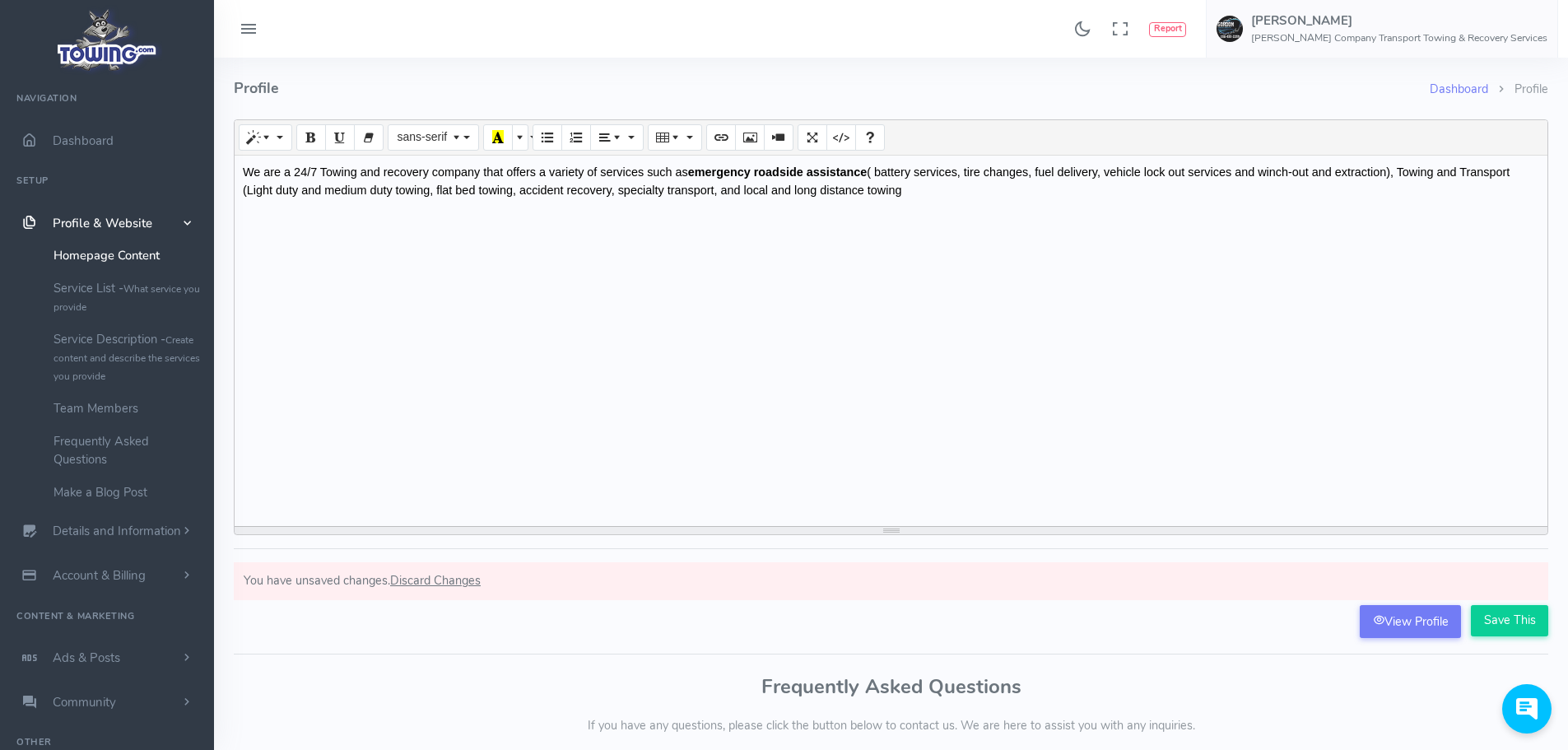
click at [905, 189] on div "We are a 24/7 Towing and recovery company that offers a variety of services suc…" at bounding box center [891, 341] width 1313 height 370
drag, startPoint x: 1405, startPoint y: 173, endPoint x: 1518, endPoint y: 176, distance: 113.0
click at [1518, 176] on div "We are a 24/7 Towing and recovery company that offers a variety of services suc…" at bounding box center [891, 341] width 1313 height 370
click at [311, 135] on icon "Bold (CTRL+B)" at bounding box center [310, 136] width 12 height 13
click at [697, 173] on b "emergency roadside assistance" at bounding box center [778, 172] width 180 height 13
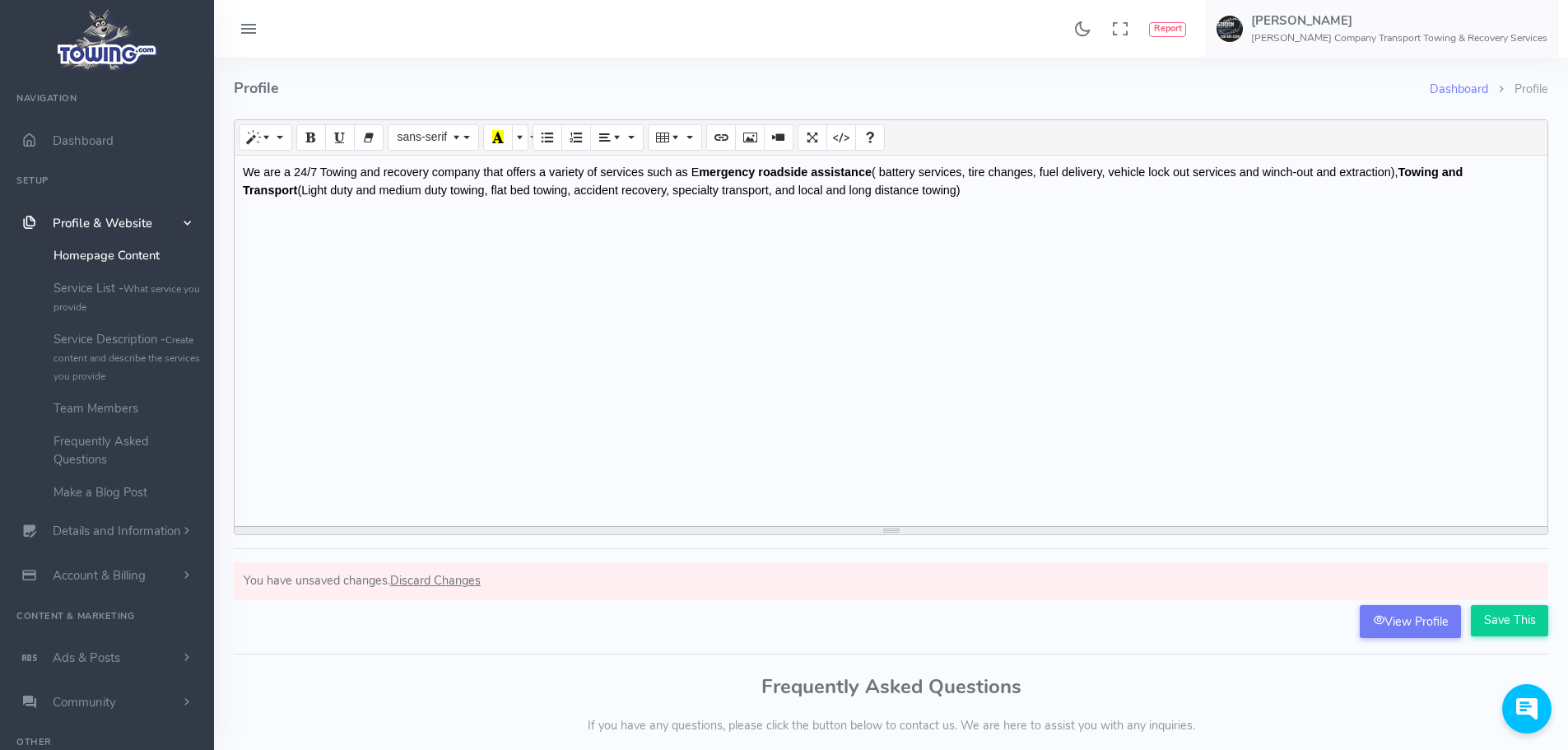
click at [762, 175] on b "mergency roadside assistance" at bounding box center [786, 172] width 173 height 13
click at [821, 173] on b "mergency Roadside assistance" at bounding box center [787, 172] width 176 height 13
click at [702, 172] on b "mergency Roadside Assistance" at bounding box center [788, 172] width 178 height 13
drag, startPoint x: 702, startPoint y: 172, endPoint x: 692, endPoint y: 172, distance: 10.0
click at [692, 172] on div "We are a 24/7 Towing and recovery company that offers a variety of services suc…" at bounding box center [891, 341] width 1313 height 370
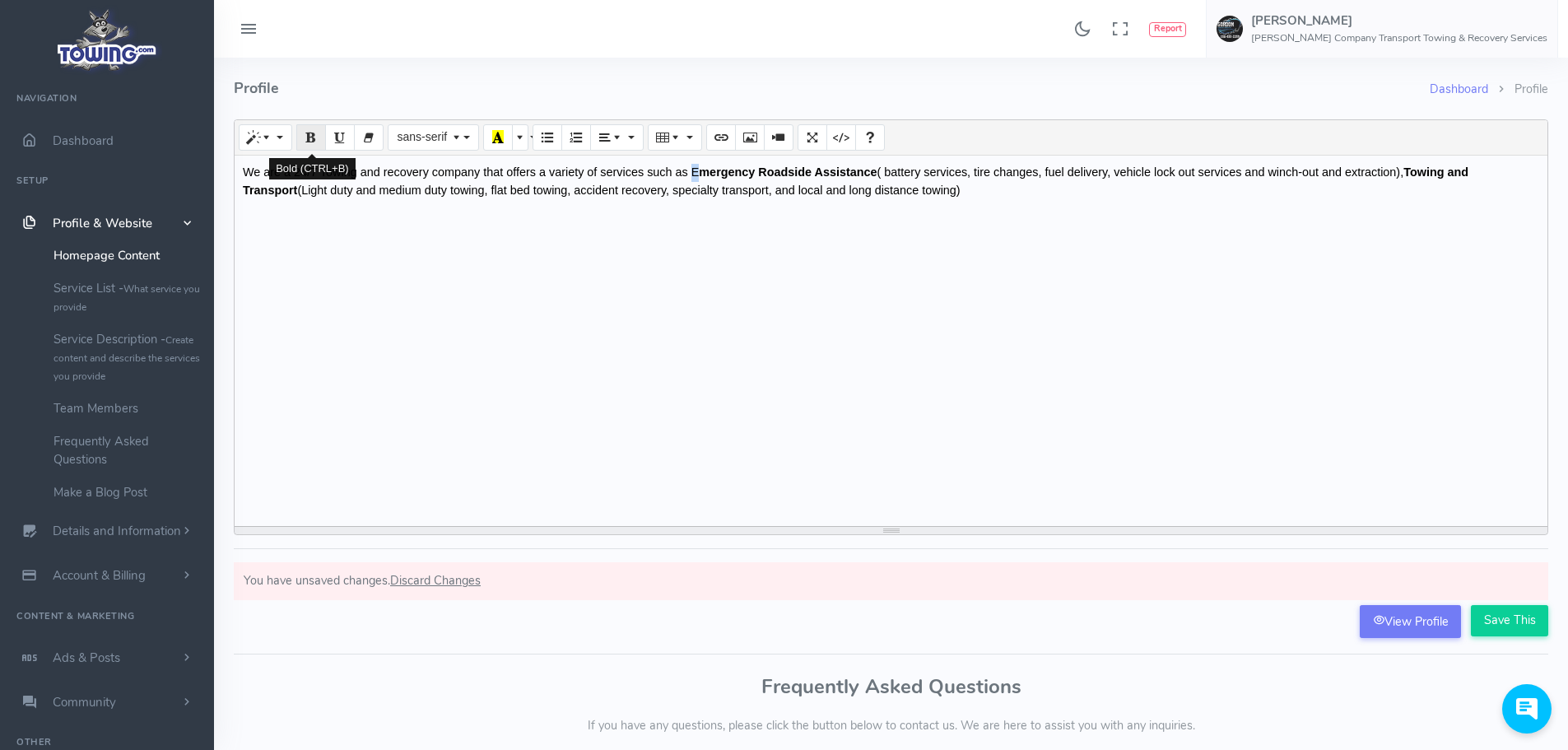
click at [316, 130] on icon "Bold (CTRL+B)" at bounding box center [310, 136] width 12 height 13
click at [946, 213] on div "We are a 24/7 Towing and recovery company that offers a variety of services suc…" at bounding box center [891, 341] width 1313 height 370
drag, startPoint x: 908, startPoint y: 189, endPoint x: 1014, endPoint y: 205, distance: 107.2
click at [1014, 205] on div "We are a 24/7 Towing and recovery company that offers a variety of services suc…" at bounding box center [891, 341] width 1313 height 370
click at [316, 141] on icon "Bold (CTRL+B)" at bounding box center [310, 136] width 12 height 13
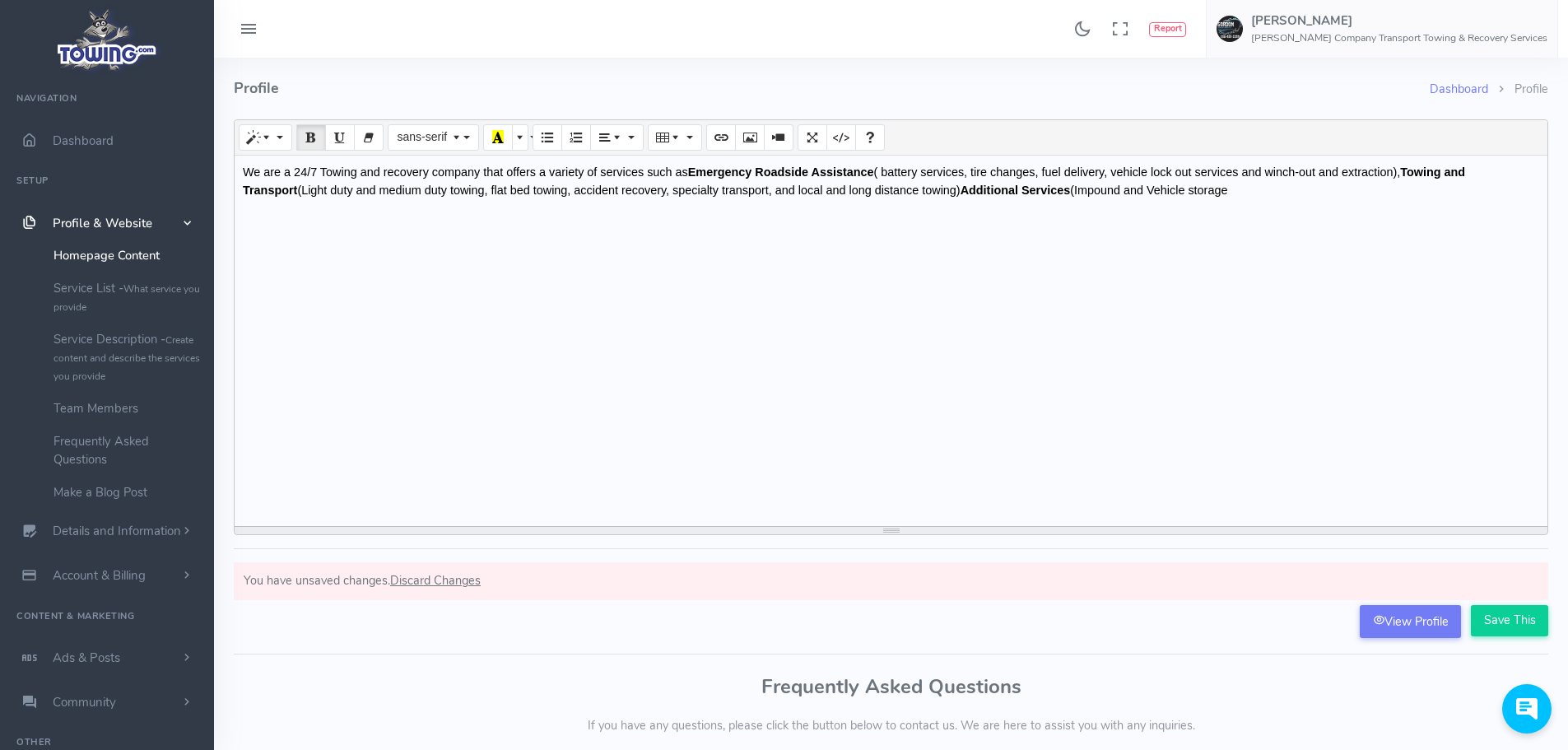
click at [1028, 278] on div "We are a 24/7 Towing and recovery company that offers a variety of services suc…" at bounding box center [891, 341] width 1313 height 370
click at [1181, 192] on div "We are a 24/7 Towing and recovery company that offers a variety of services suc…" at bounding box center [891, 341] width 1313 height 370
click at [431, 195] on div "We are a 24/7 Towing and recovery company that offers a variety of services suc…" at bounding box center [891, 341] width 1313 height 370
click at [432, 195] on div "We are a 24/7 Towing and recovery company that offers a variety of services suc…" at bounding box center [891, 341] width 1313 height 370
click at [1305, 202] on div "We are a 24/7 Towing and recovery company that offers a variety of services suc…" at bounding box center [891, 341] width 1313 height 370
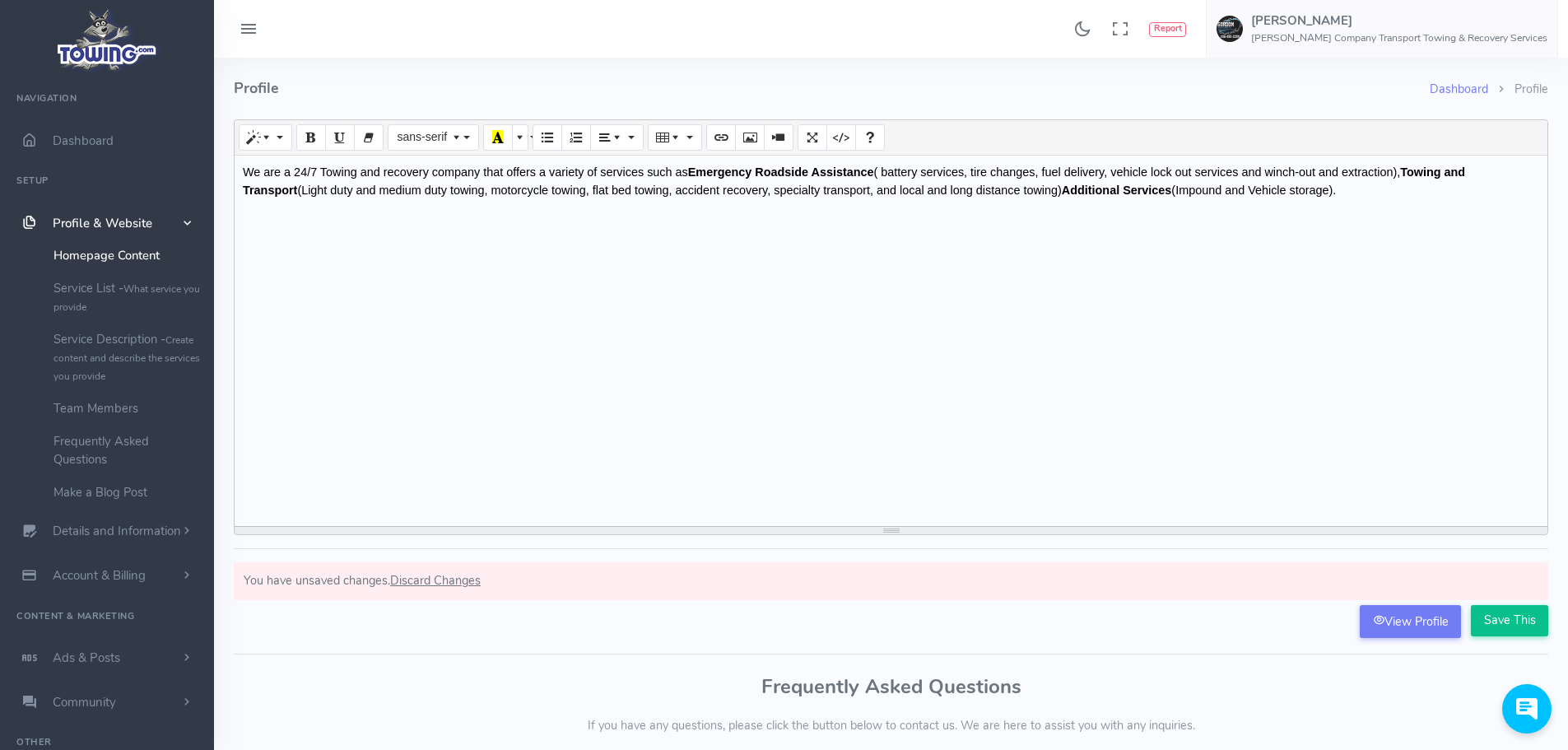
click at [1511, 628] on input "Save This" at bounding box center [1510, 621] width 77 height 31
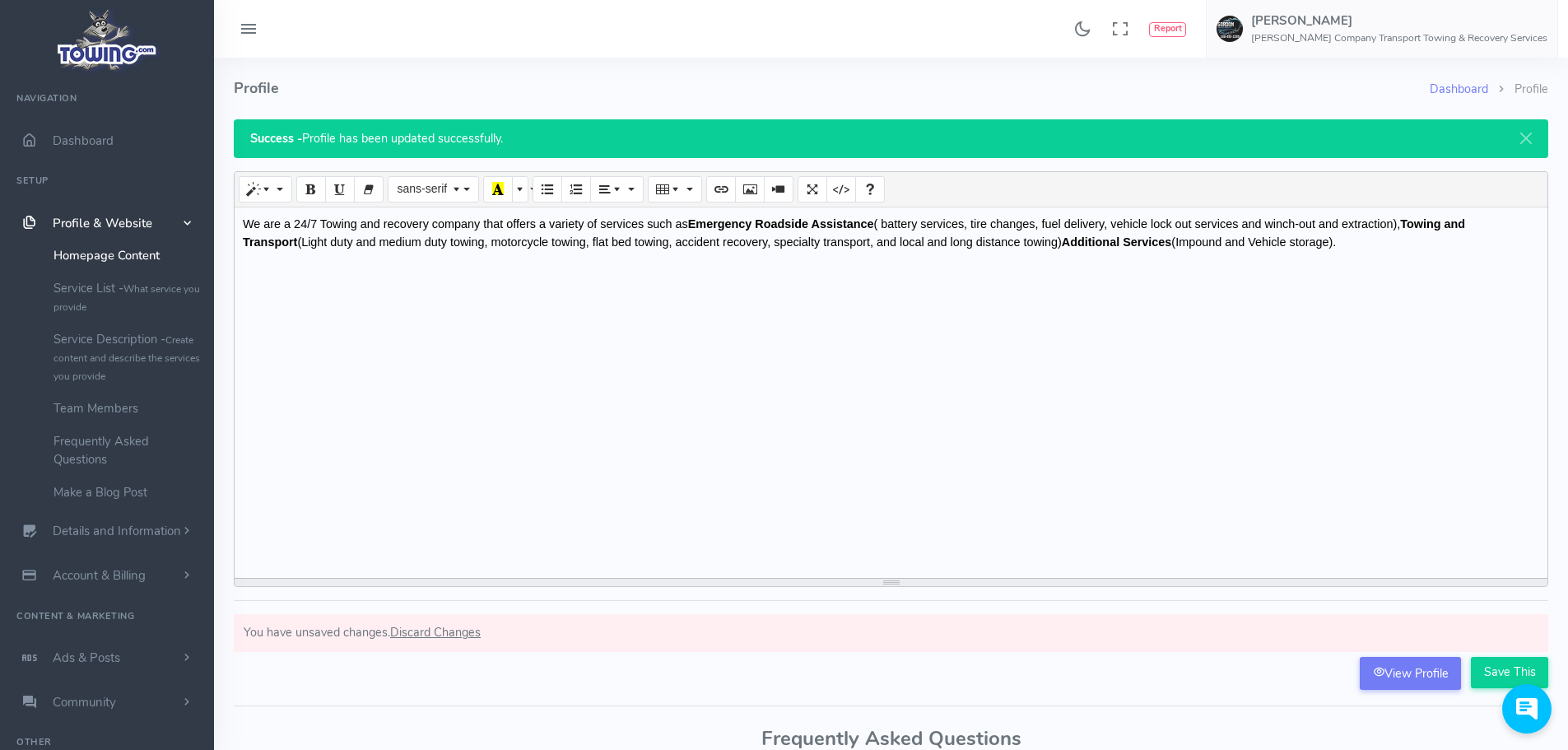
click at [1318, 258] on div "We are a 24/7 Towing and recovery company that offers a variety of services suc…" at bounding box center [891, 393] width 1313 height 370
click at [1004, 246] on div "We are a 24/7 Towing and recovery company that offers a variety of services suc…" at bounding box center [891, 393] width 1313 height 370
click at [1315, 242] on div "We are a 24/7 Towing and recovery company that offers a variety of services suc…" at bounding box center [891, 393] width 1313 height 370
click at [1504, 676] on input "Save This" at bounding box center [1510, 673] width 77 height 31
click at [459, 633] on span "Discard Changes" at bounding box center [436, 632] width 90 height 17
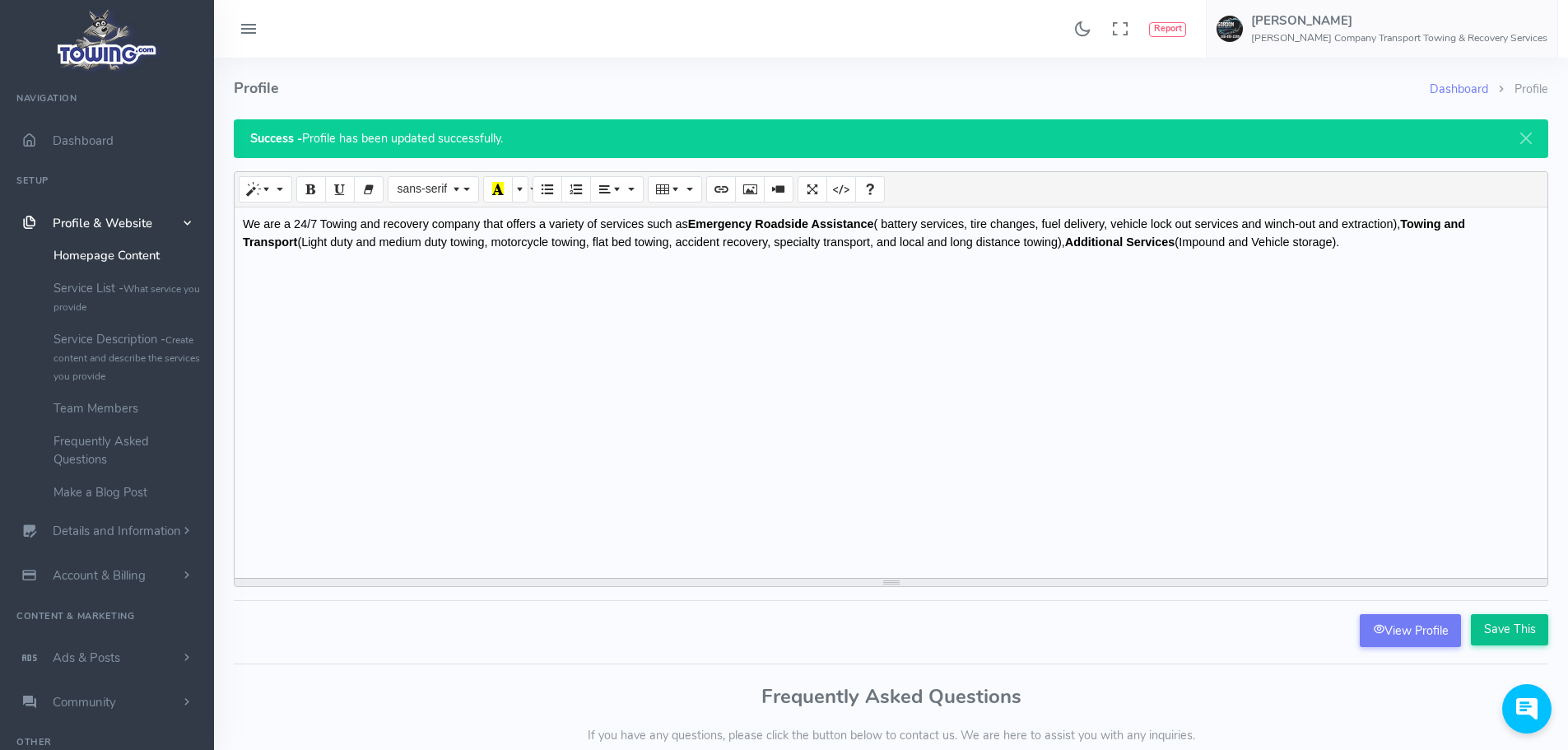
click at [1517, 629] on input "Save This" at bounding box center [1510, 630] width 77 height 31
click at [1421, 641] on link "View Profile" at bounding box center [1410, 631] width 101 height 33
click at [1337, 262] on div "We are a 24/7 Towing and recovery company that offers a variety of services suc…" at bounding box center [891, 393] width 1313 height 370
click at [1294, 242] on div "We are a 24/7 Towing and recovery company that offers a variety of services suc…" at bounding box center [891, 393] width 1313 height 370
click at [290, 225] on div "We are a 24/7 Towing and recovery company that offers a variety of services suc…" at bounding box center [891, 393] width 1313 height 370
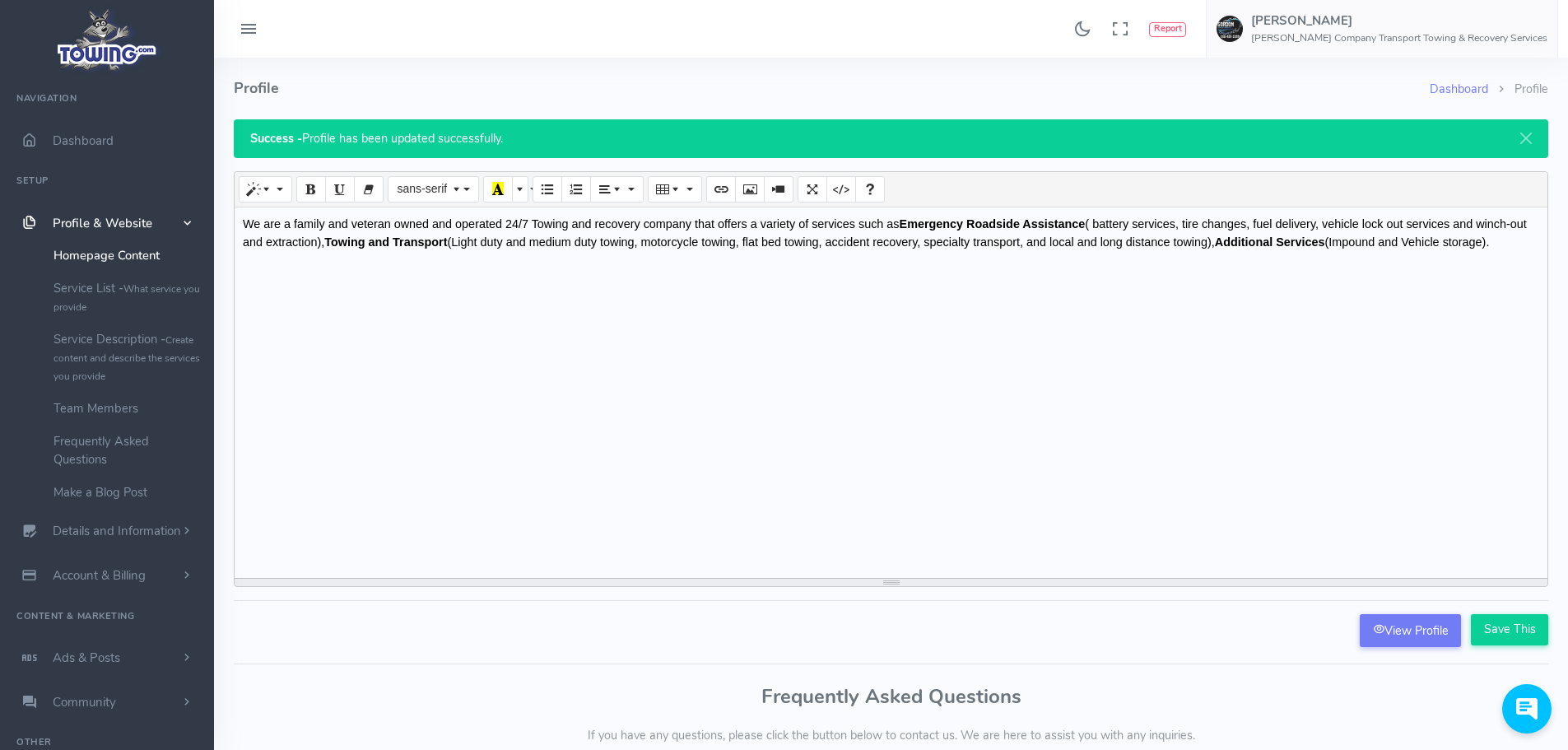
click at [690, 222] on div "We are a family and veteran owned and operated 24/7 Towing and recovery company…" at bounding box center [891, 393] width 1313 height 370
click at [1508, 243] on div "We are a family and veteran owned and operated 24/7 Towing and recovery company…" at bounding box center [891, 393] width 1313 height 370
click at [1493, 626] on input "Save This" at bounding box center [1510, 630] width 77 height 31
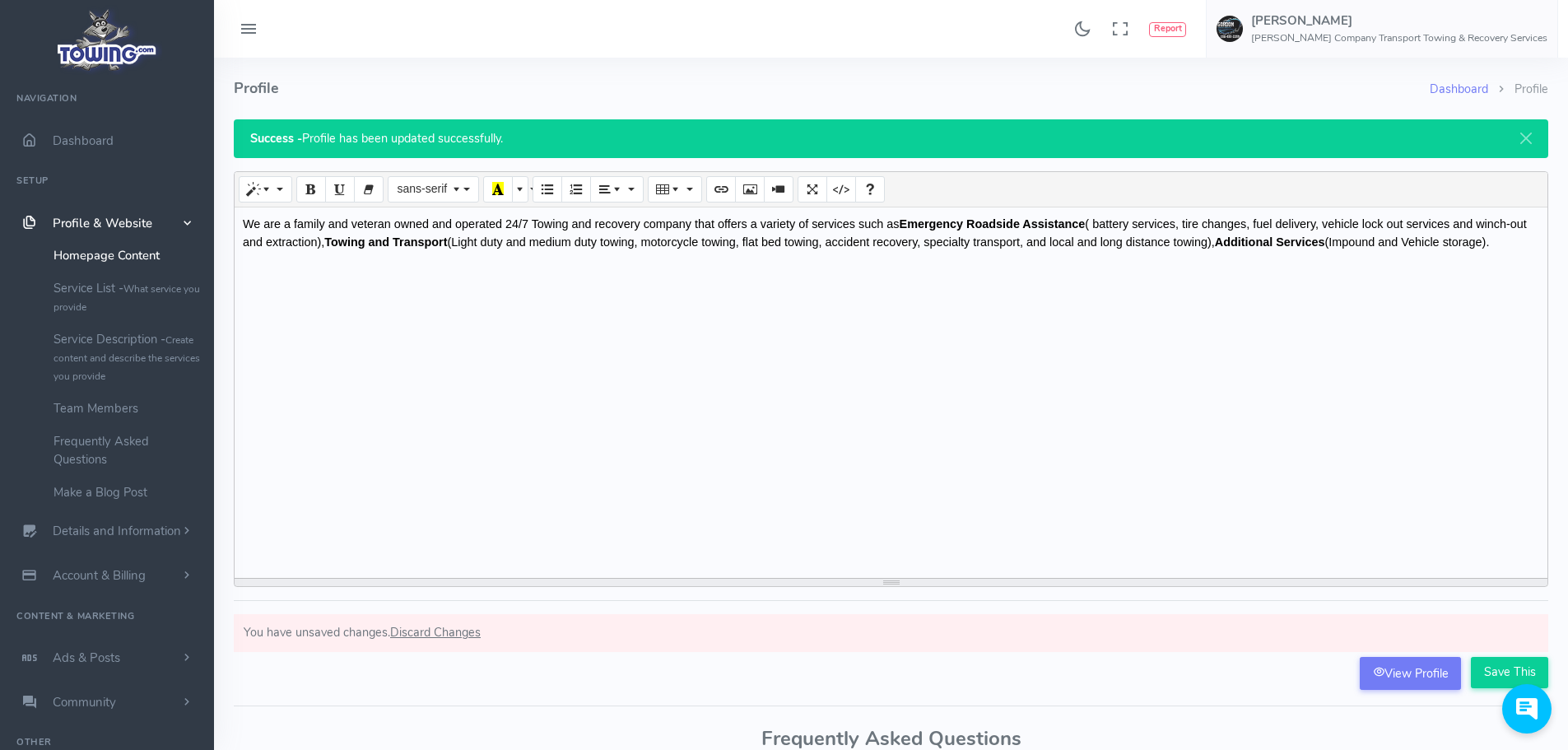
click at [353, 225] on div "We are a family and veteran owned and operated 24/7 Towing and recovery company…" at bounding box center [891, 393] width 1313 height 370
click at [1500, 667] on input "Save This" at bounding box center [1510, 673] width 77 height 31
click at [85, 135] on span "Dashboard" at bounding box center [83, 141] width 61 height 17
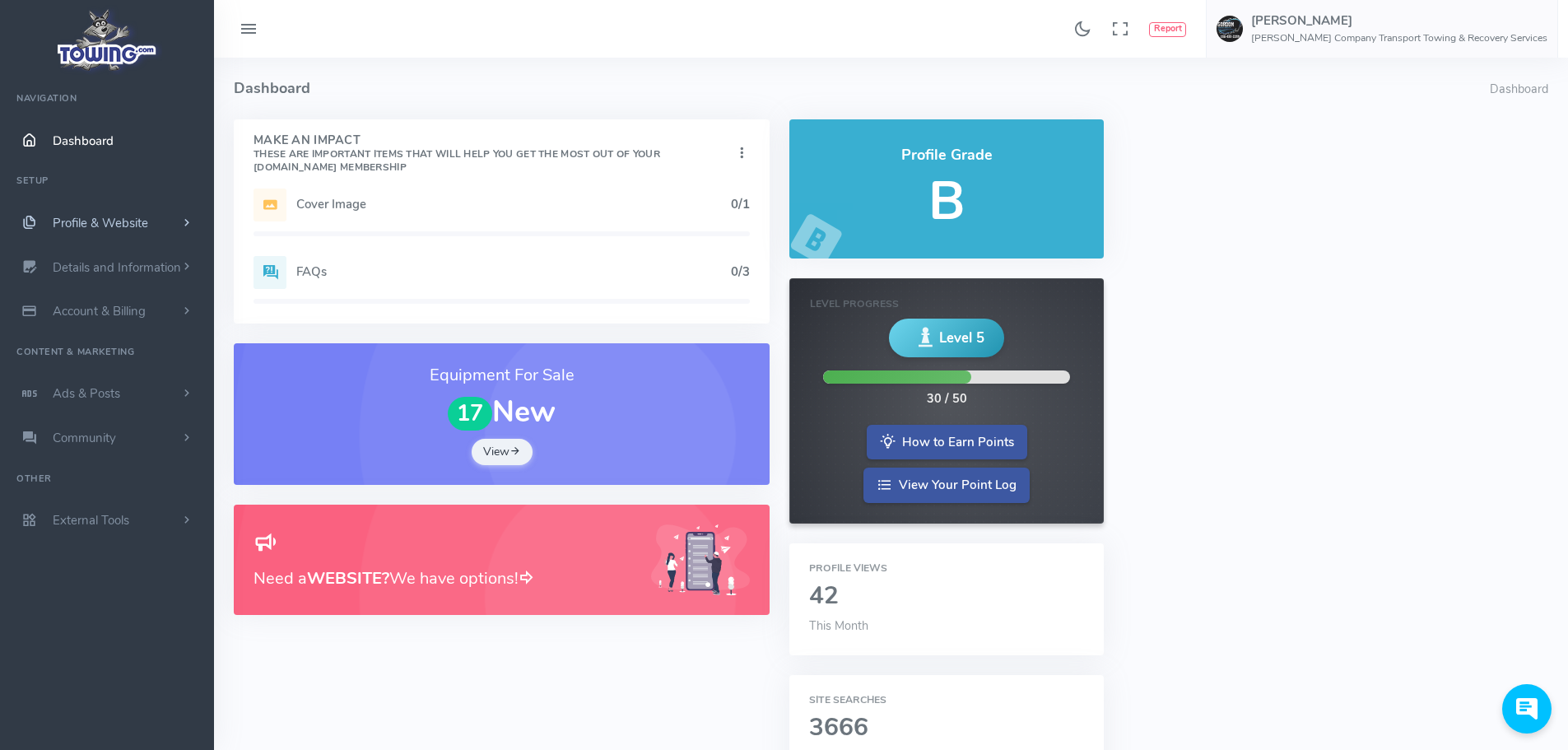
click at [146, 226] on span "Profile & Website" at bounding box center [100, 223] width 96 height 17
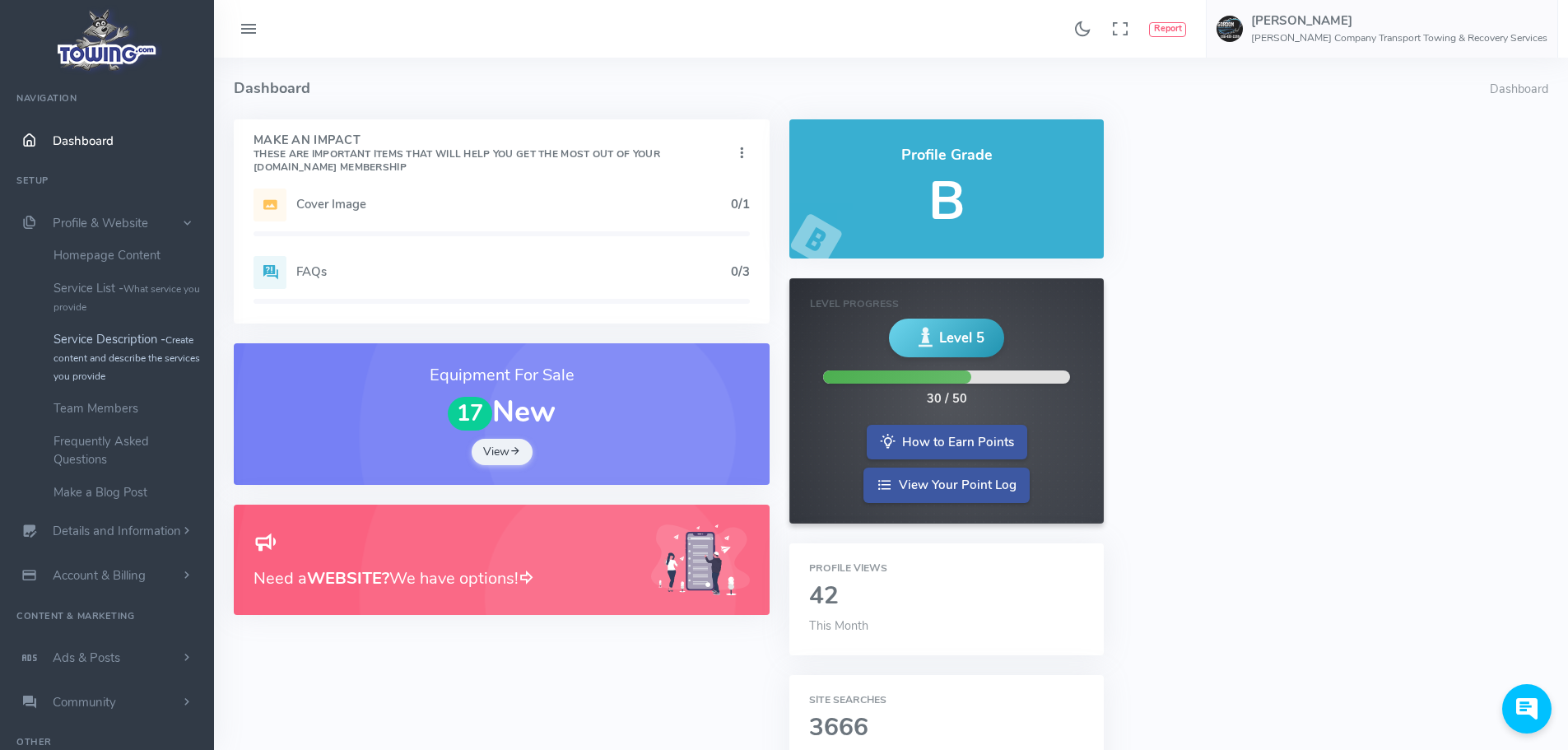
click at [143, 339] on link "Service Description - Create content and describe the services you provide" at bounding box center [128, 357] width 173 height 69
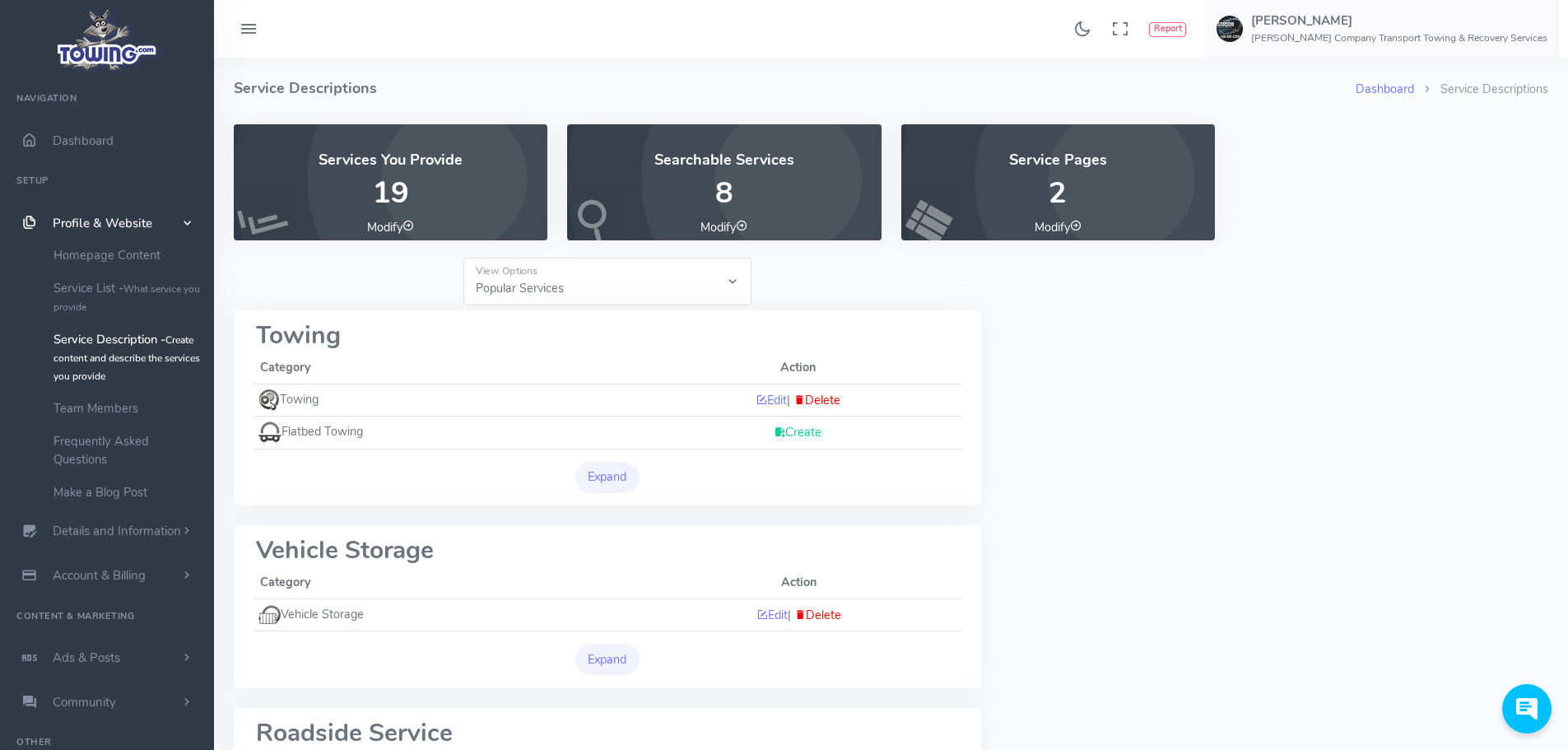
click at [790, 430] on link "Create" at bounding box center [798, 432] width 48 height 17
